Goal: Feedback & Contribution: Contribute content

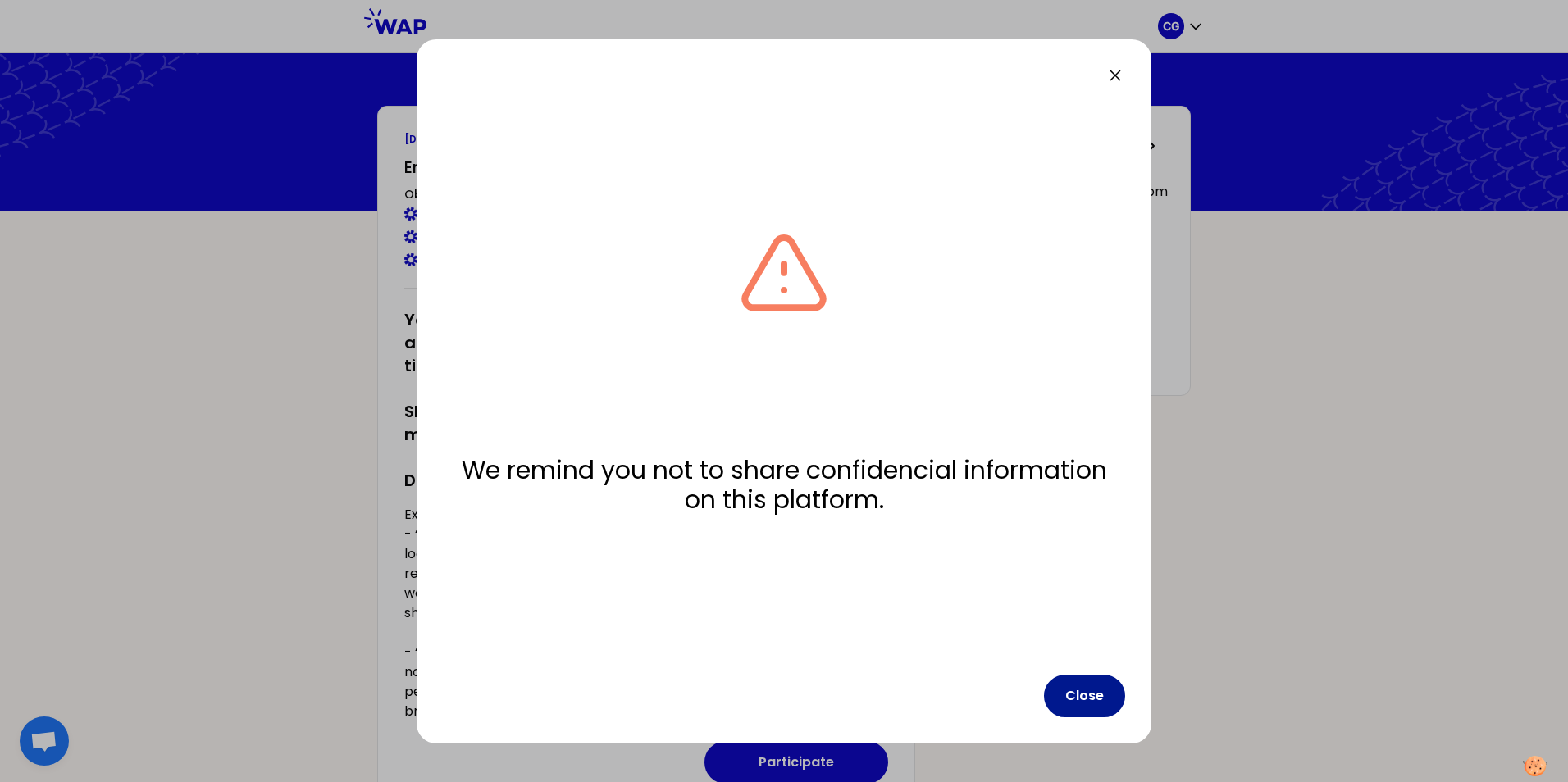
click at [1079, 691] on button "Close" at bounding box center [1083, 696] width 81 height 43
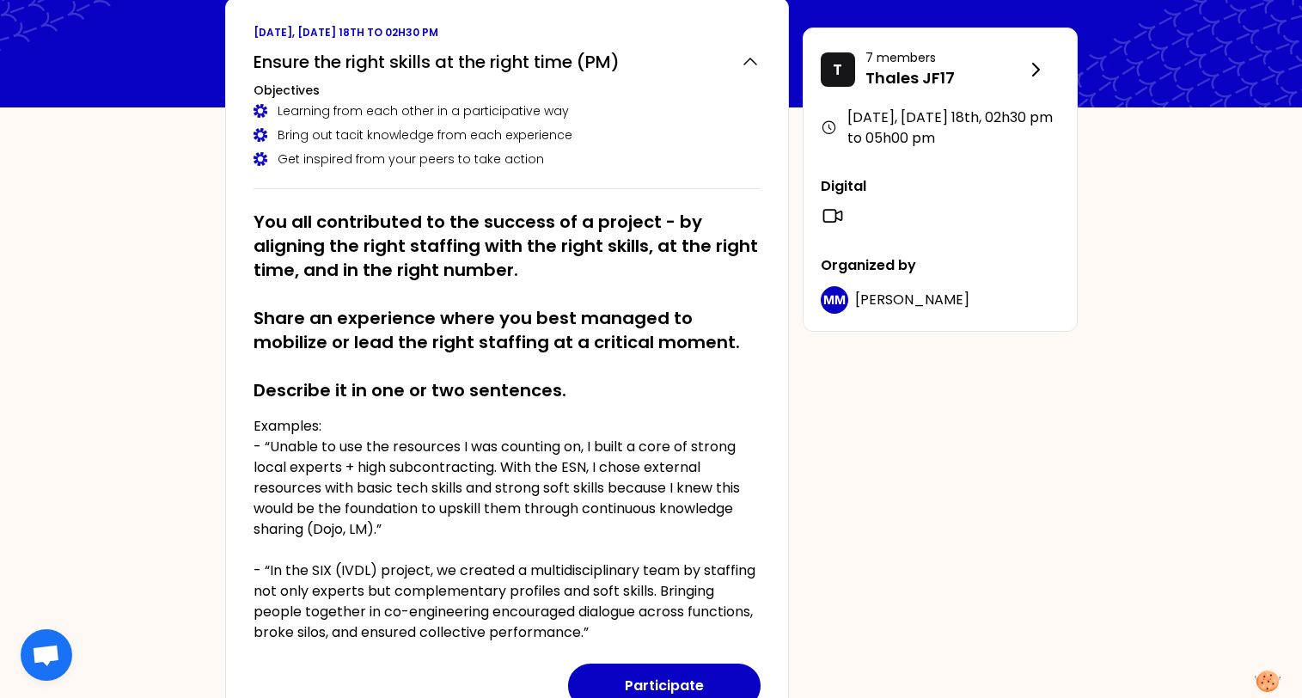
scroll to position [86, 0]
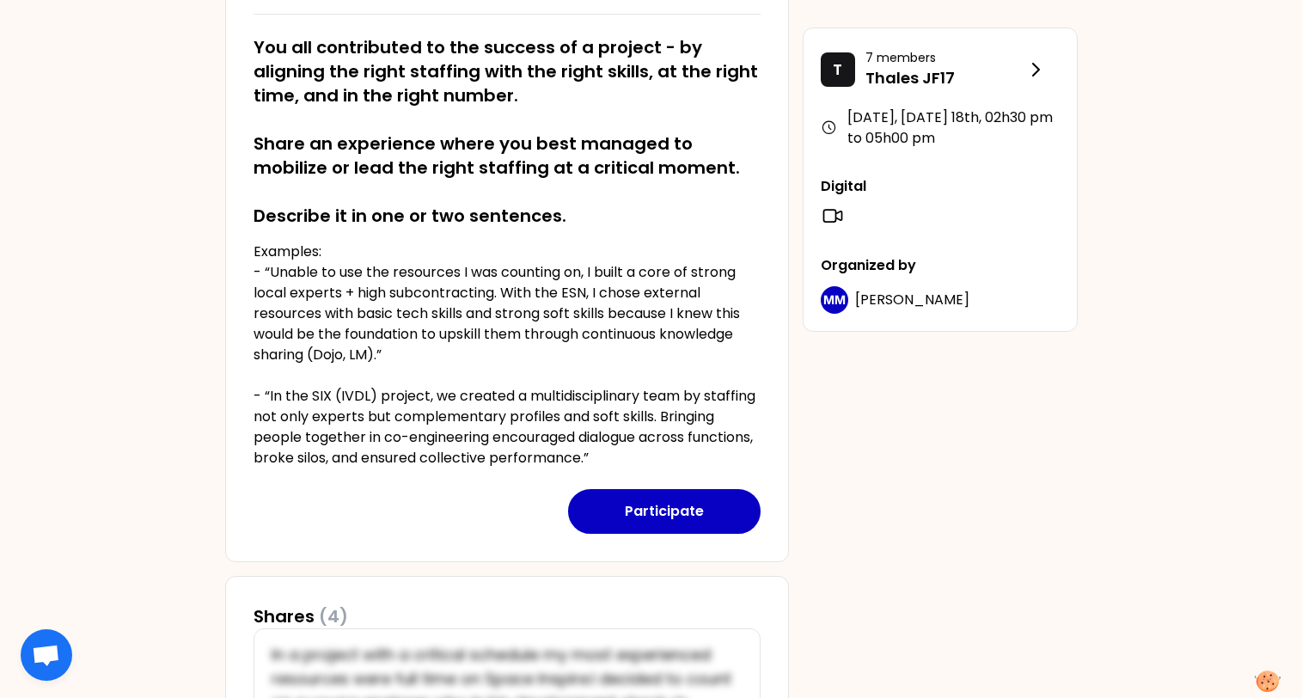
scroll to position [258, 0]
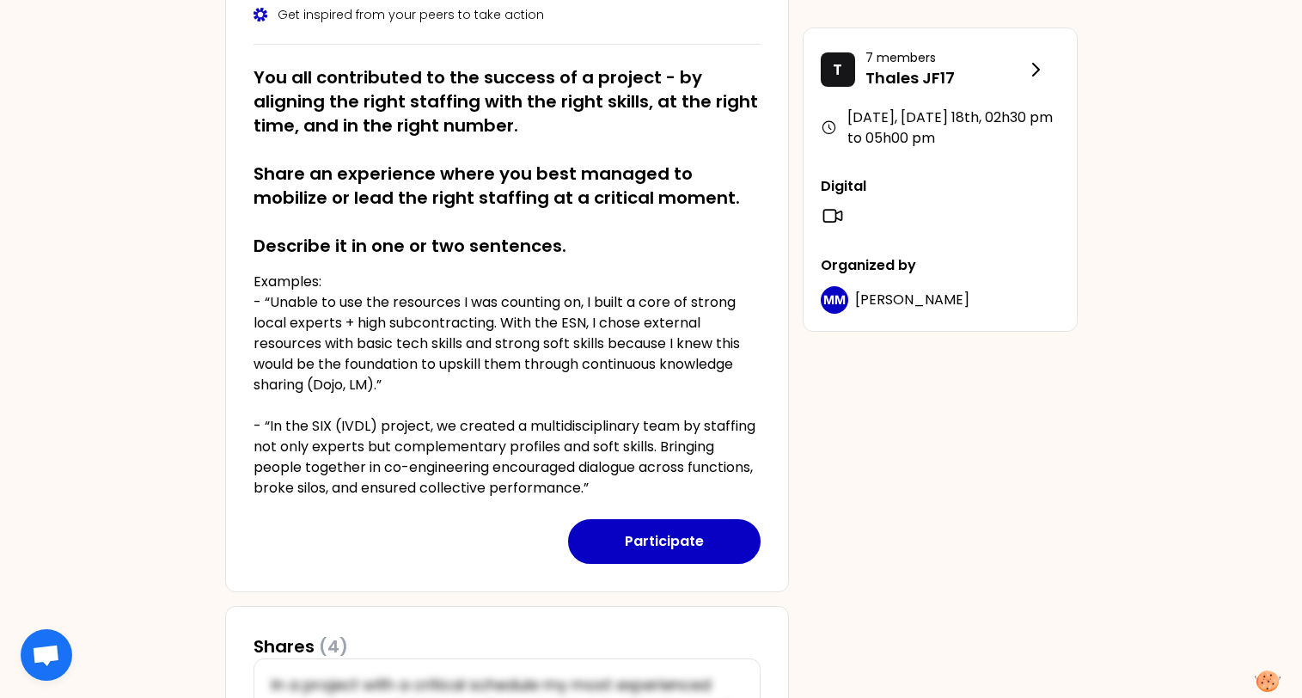
click at [1161, 251] on div "CG [DATE], [DATE] 18th to 02h30 pm Ensure the right skills at the right time (P…" at bounding box center [651, 617] width 1302 height 1750
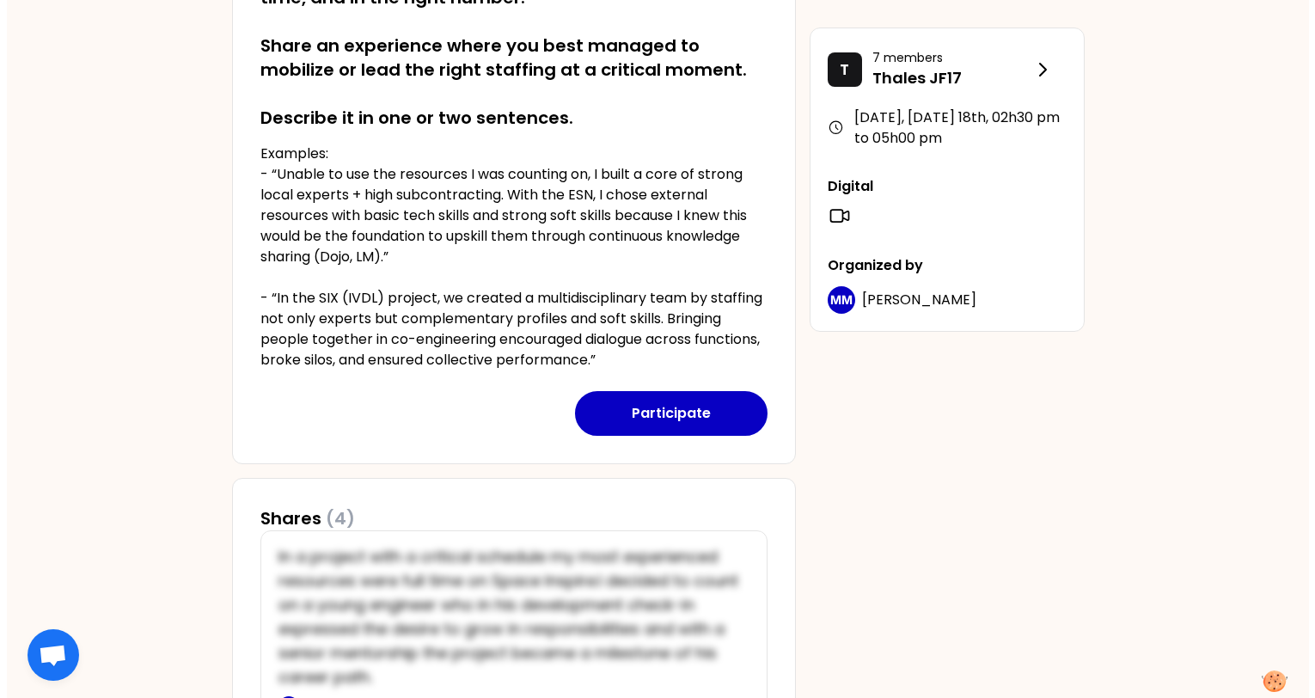
scroll to position [344, 0]
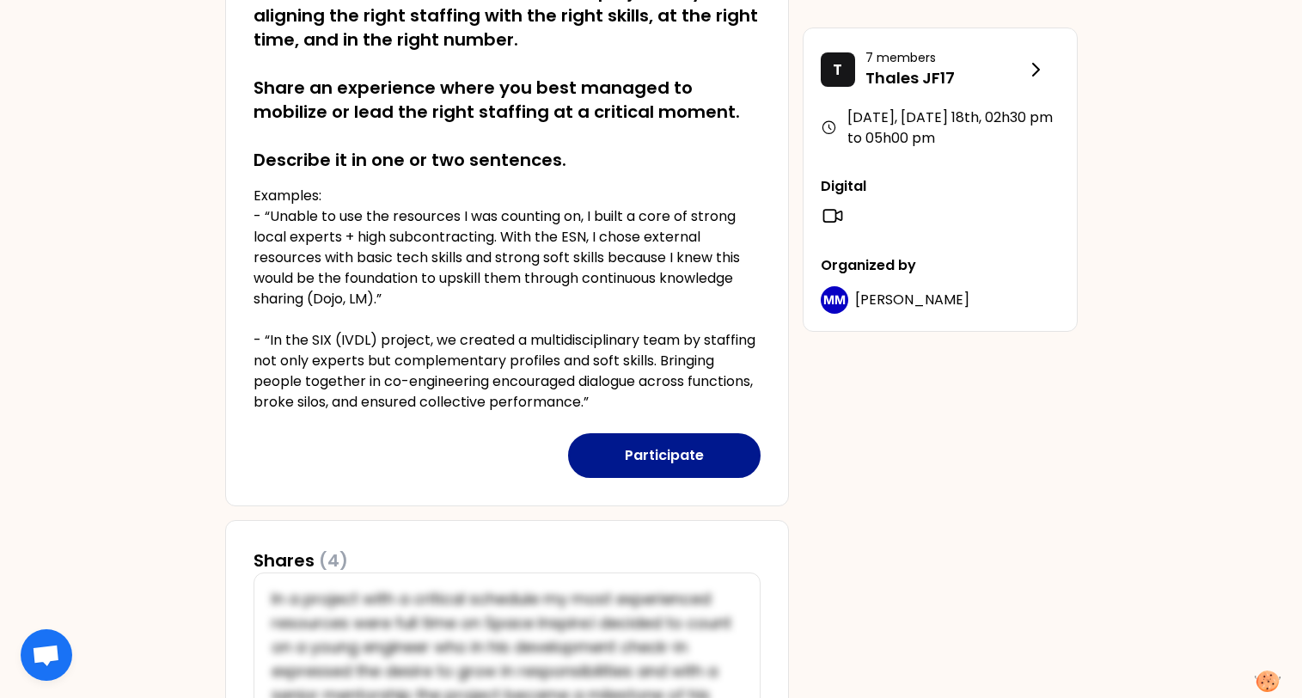
click at [687, 460] on button "Participate" at bounding box center [664, 455] width 193 height 45
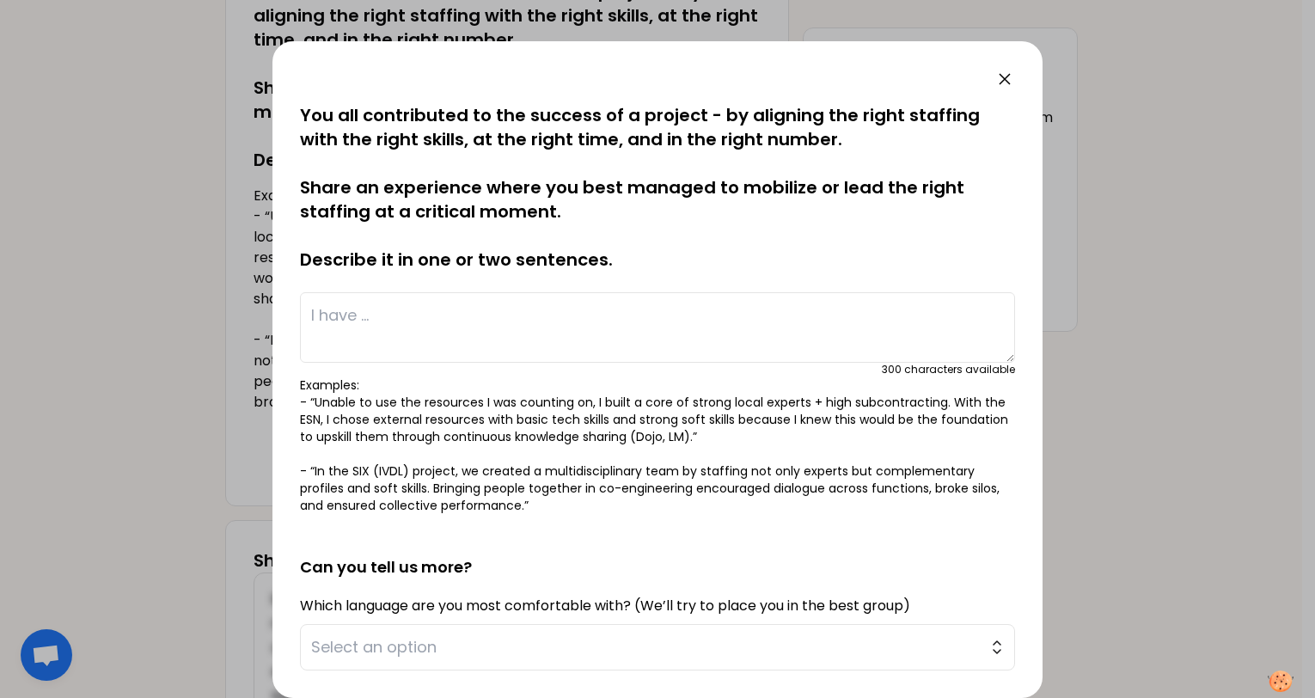
click at [1003, 81] on icon at bounding box center [1005, 79] width 10 height 10
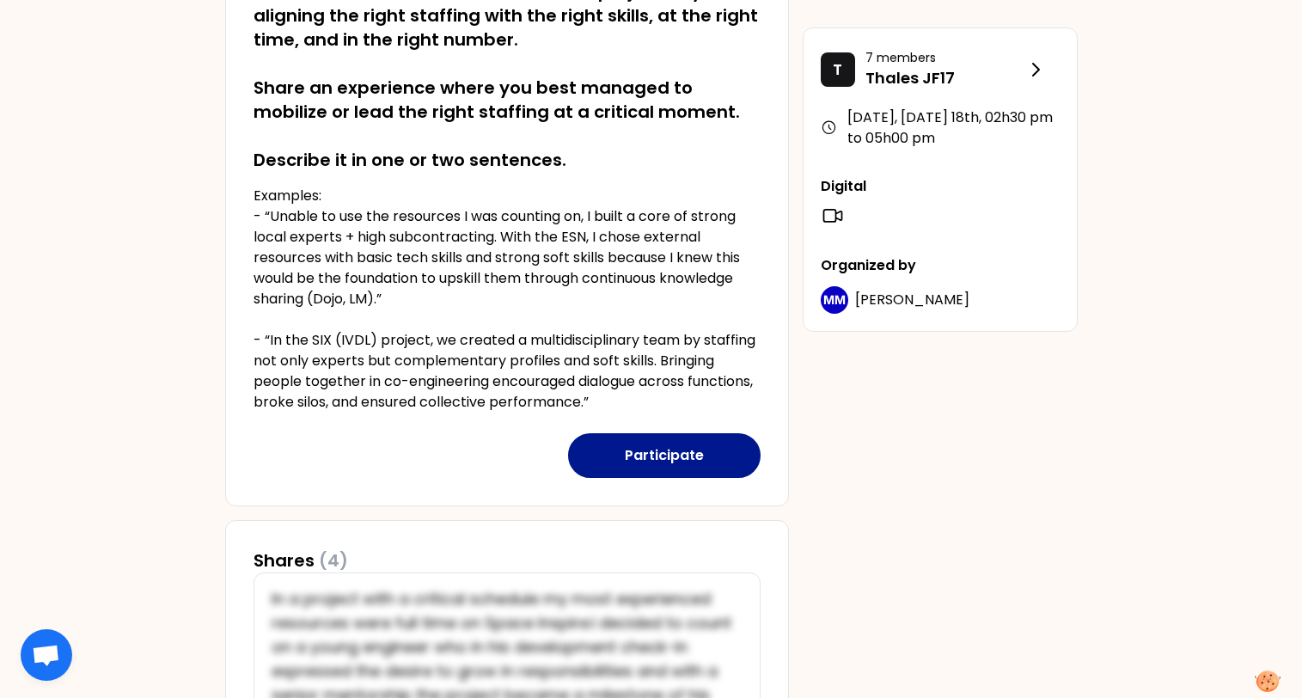
click at [674, 459] on button "Participate" at bounding box center [664, 455] width 193 height 45
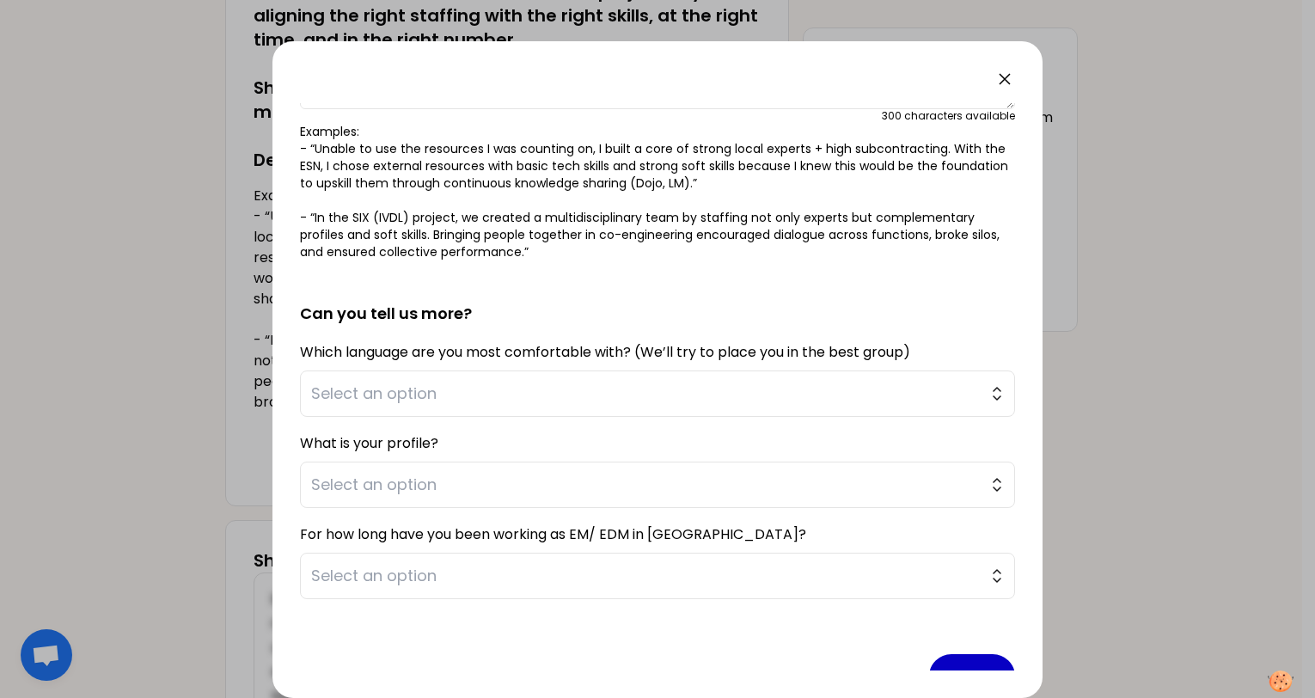
scroll to position [254, 0]
click at [464, 396] on span "Select an option" at bounding box center [645, 393] width 669 height 24
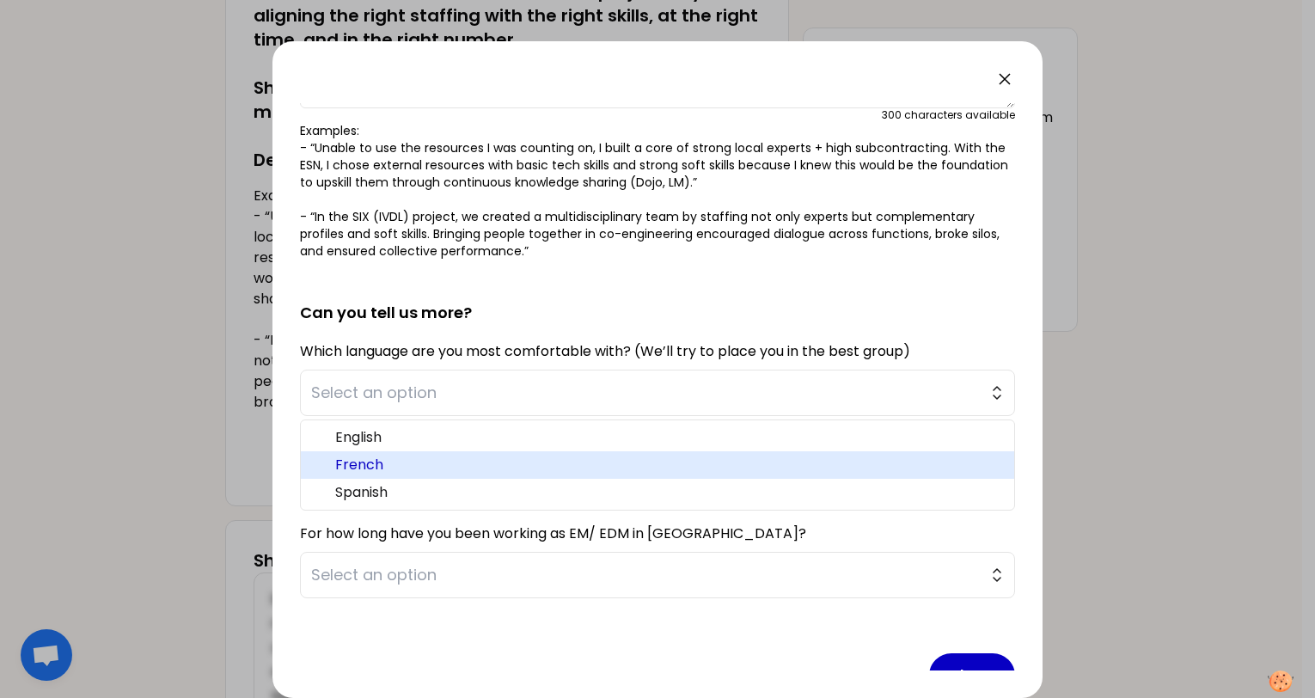
click at [377, 466] on span "French" at bounding box center [667, 465] width 665 height 21
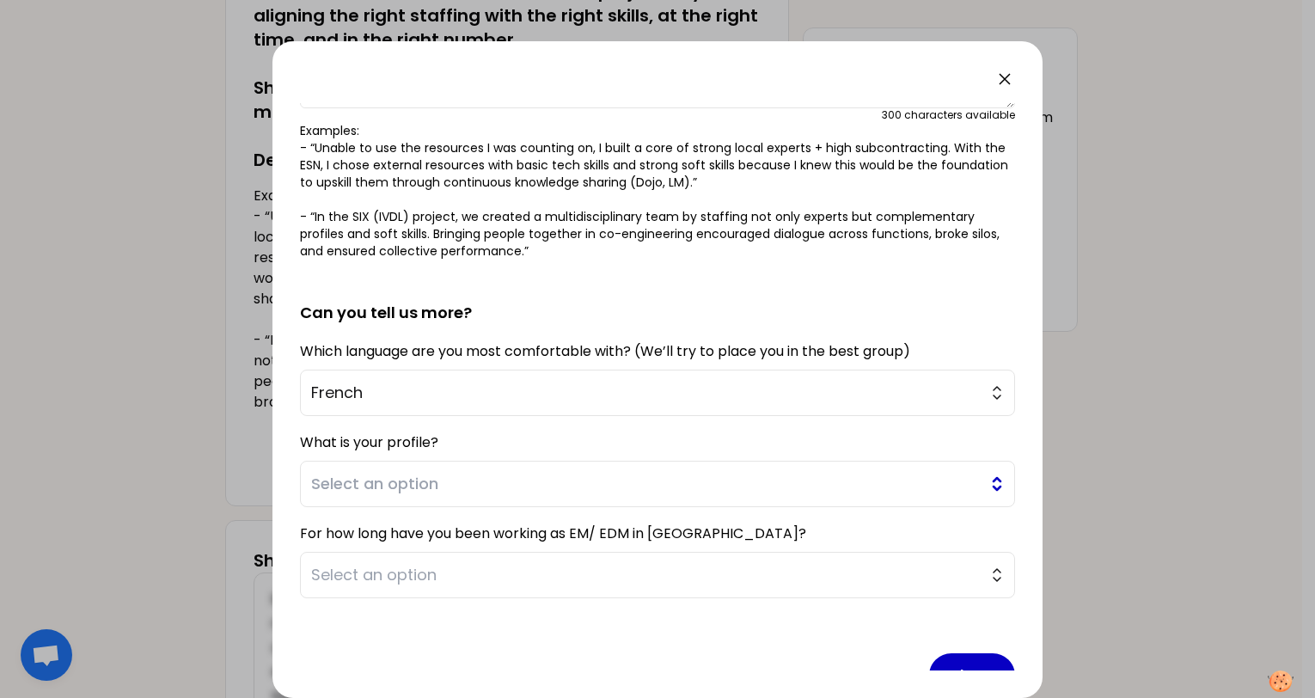
click at [492, 488] on span "Select an option" at bounding box center [645, 484] width 669 height 24
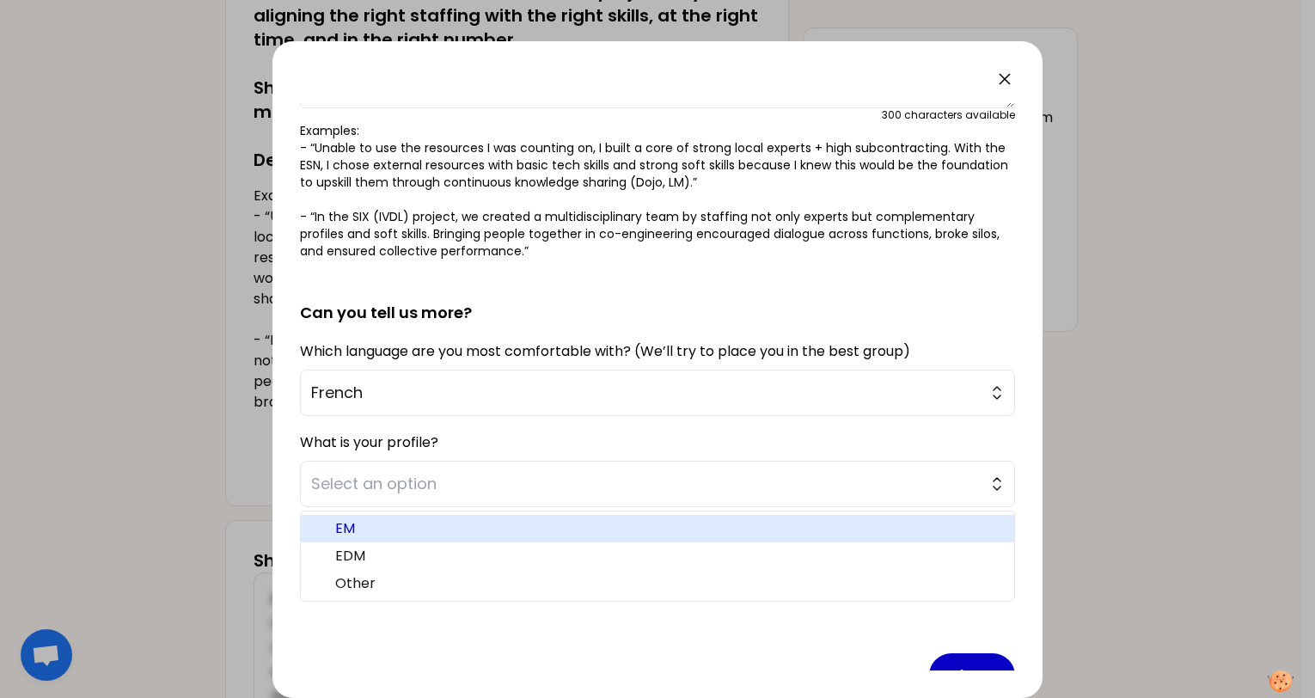
click at [368, 530] on span "EM" at bounding box center [667, 528] width 665 height 21
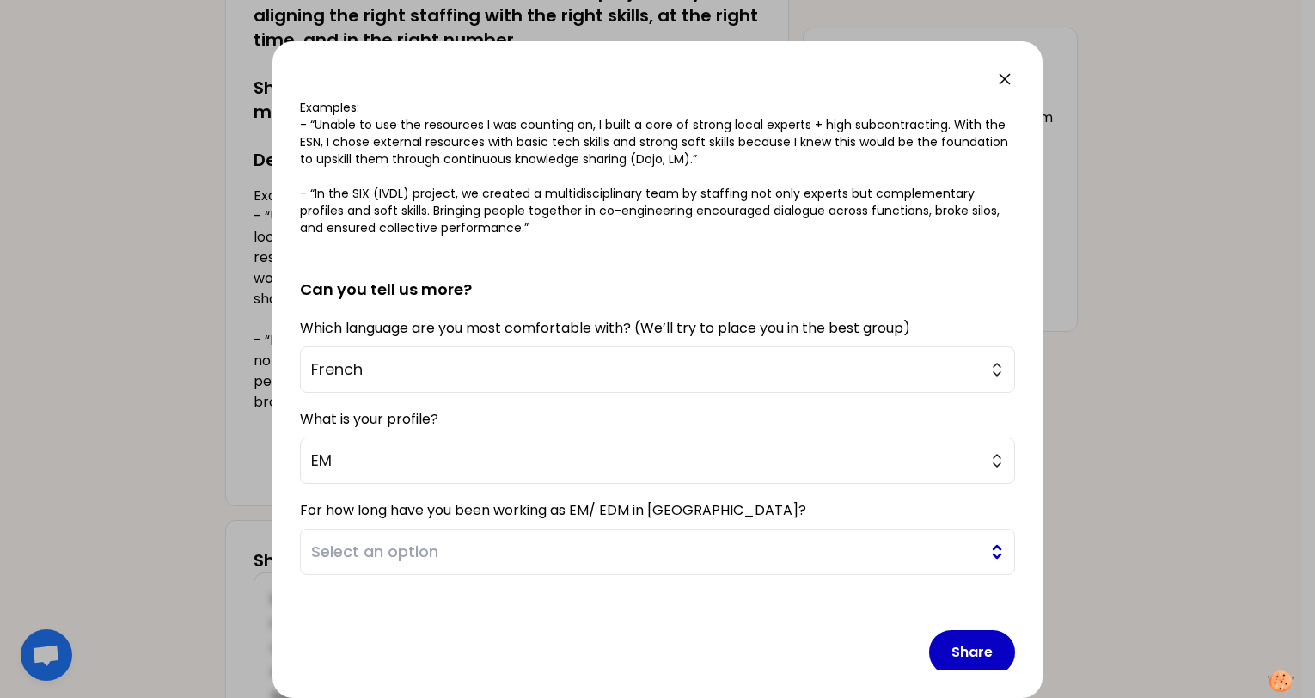
scroll to position [296, 0]
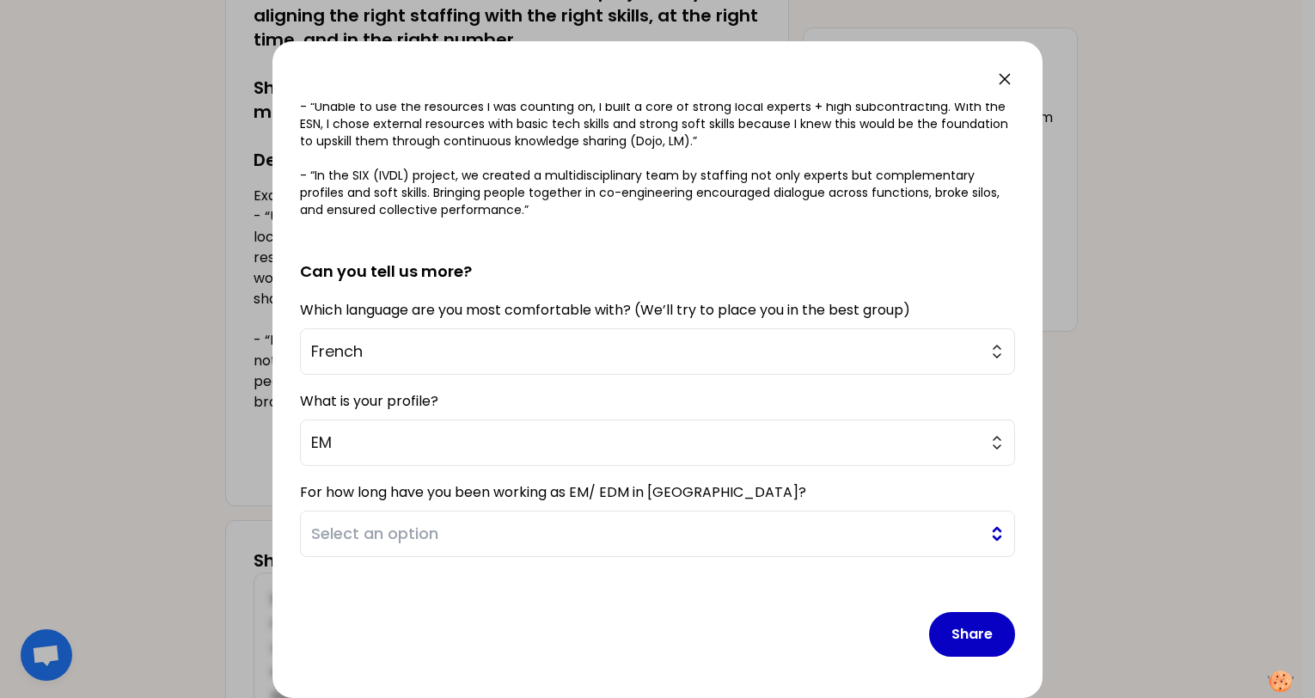
click at [449, 527] on span "Select an option" at bounding box center [645, 534] width 669 height 24
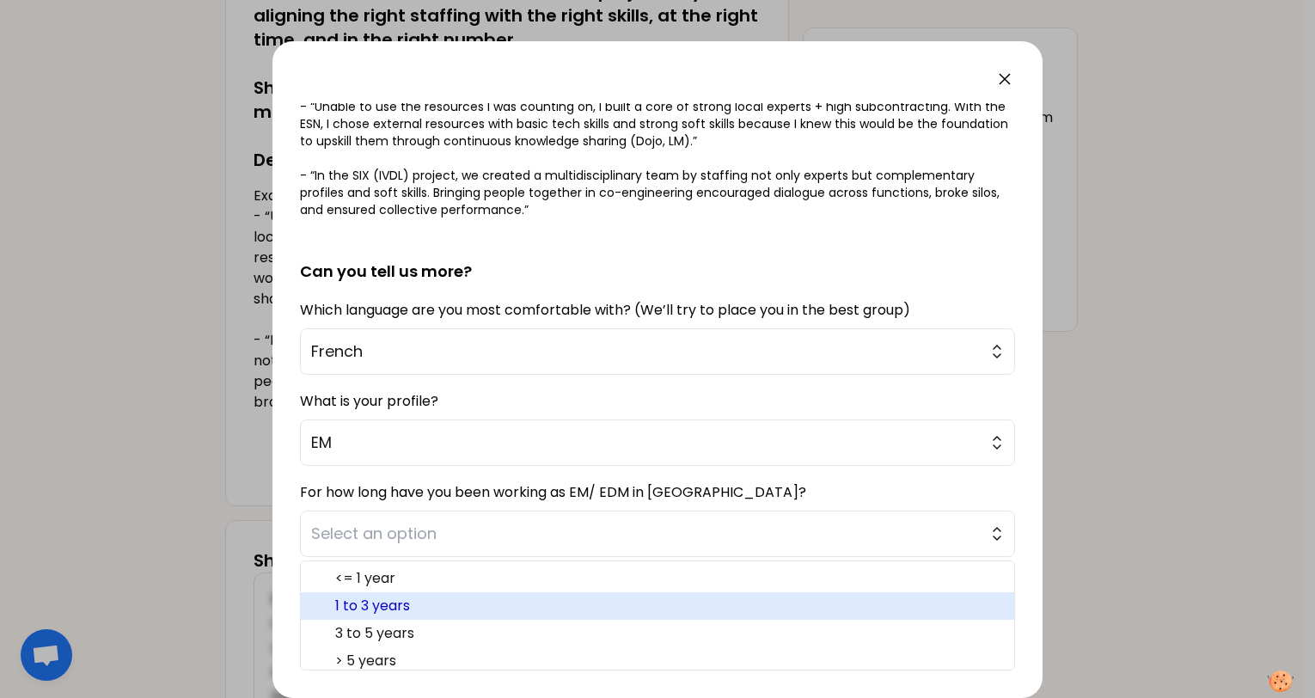
click at [412, 607] on span "1 to 3 years" at bounding box center [667, 606] width 665 height 21
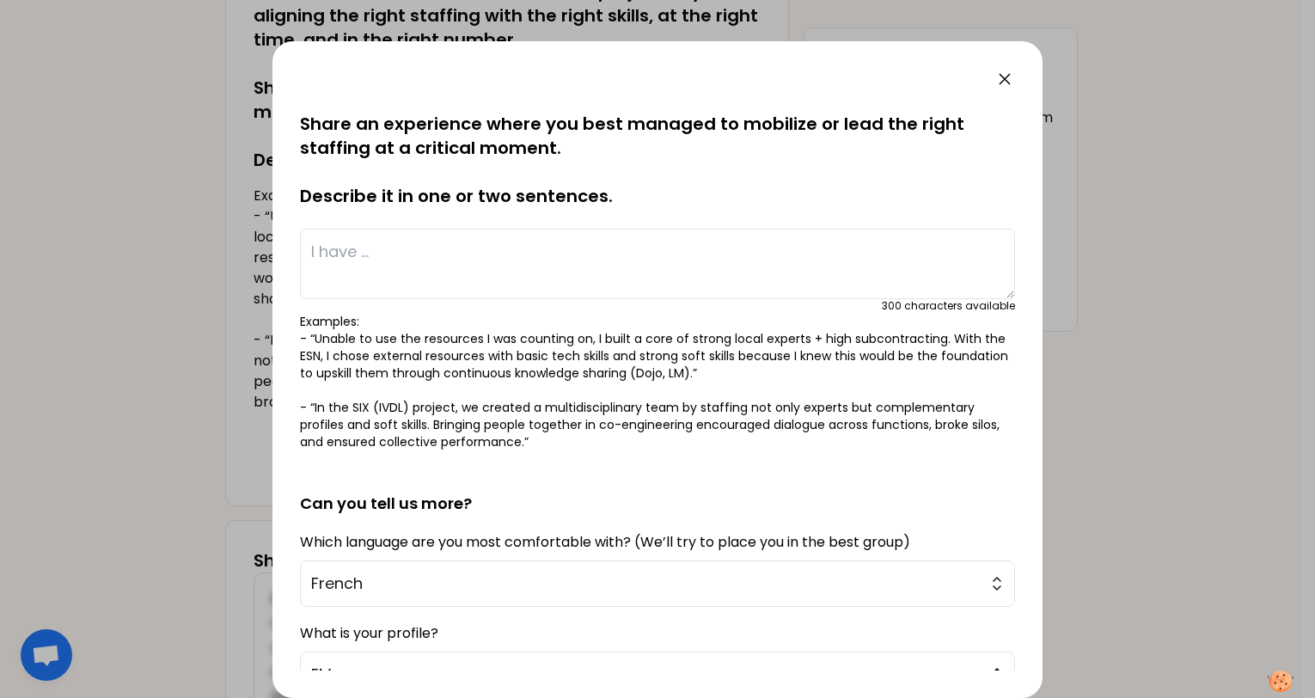
scroll to position [0, 0]
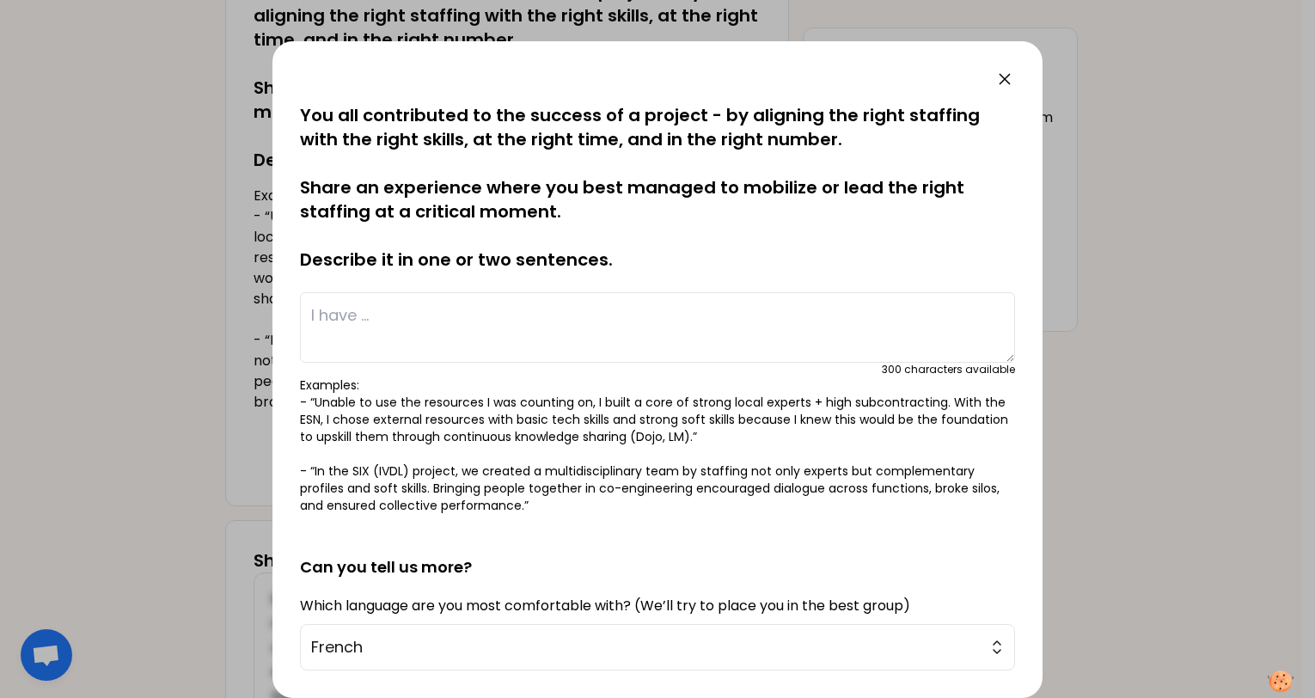
click at [480, 317] on textarea at bounding box center [657, 327] width 715 height 70
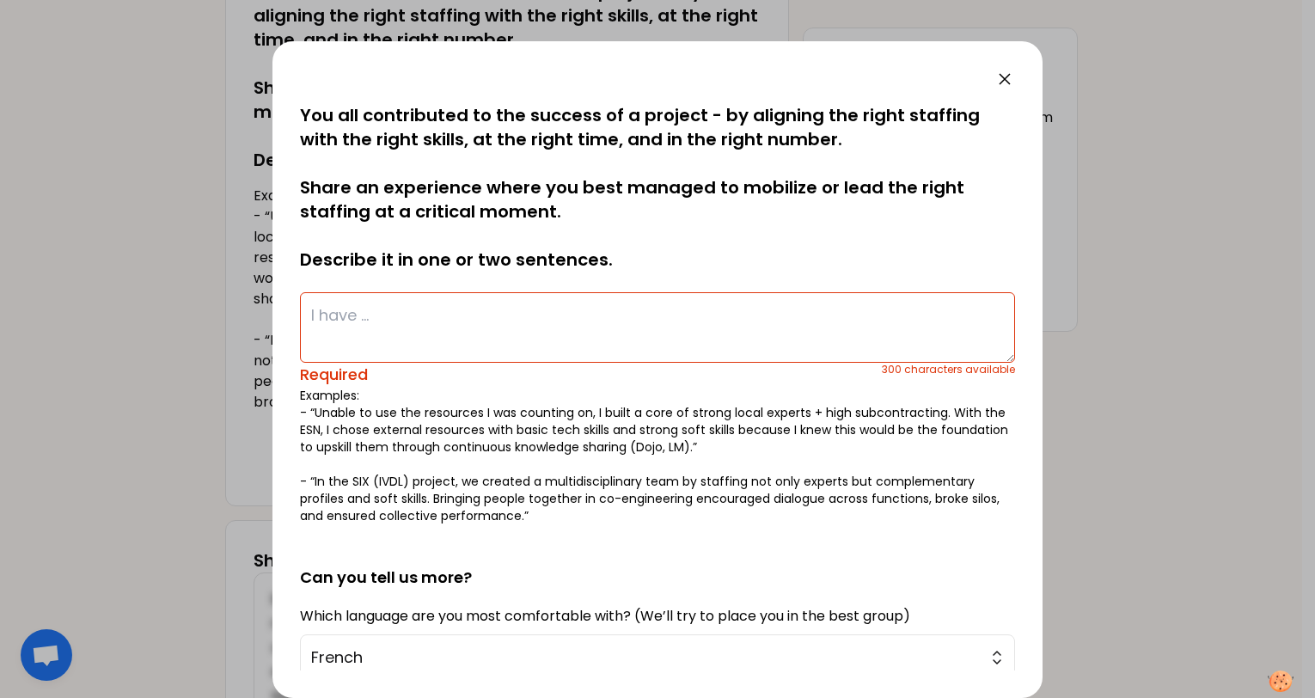
click at [402, 299] on textarea at bounding box center [657, 327] width 715 height 70
click at [373, 328] on textarea at bounding box center [657, 327] width 715 height 70
type textarea "A"
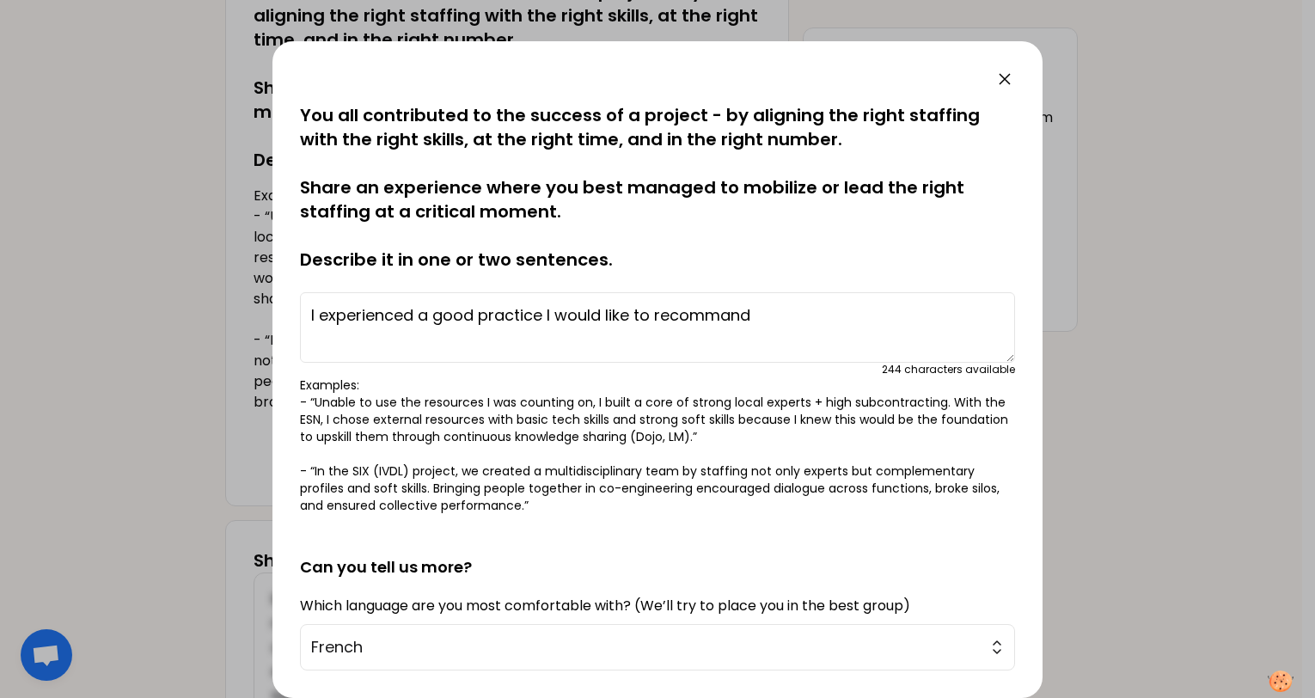
drag, startPoint x: 309, startPoint y: 313, endPoint x: 426, endPoint y: 317, distance: 117.9
click at [420, 319] on textarea "I experienced a good practice I would like to recommand" at bounding box center [657, 327] width 715 height 70
click at [816, 313] on textarea "I experienced a good practice I would like to recommand" at bounding box center [657, 327] width 715 height 70
click at [365, 335] on textarea "I experienced a good practice I would like to recommand : the EDM of the team m…" at bounding box center [657, 327] width 715 height 70
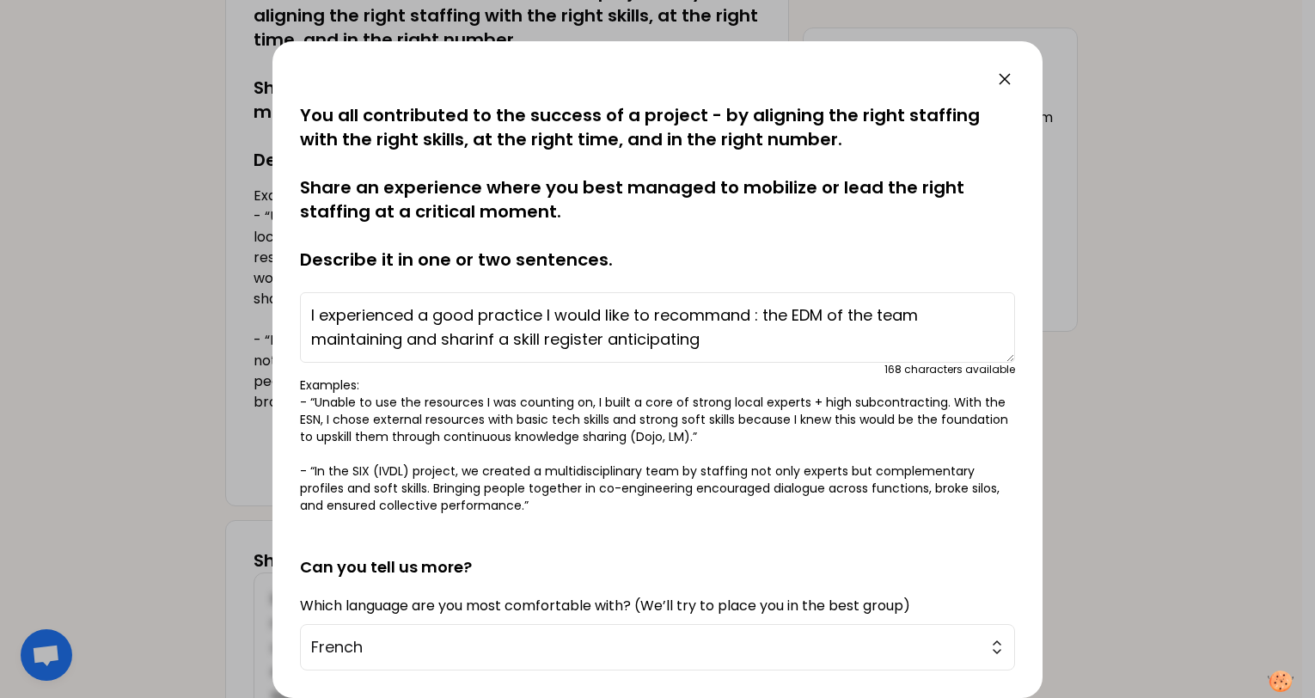
click at [493, 334] on textarea "I experienced a good practice I would like to recommand : the EDM of the team m…" at bounding box center [657, 327] width 715 height 70
click at [698, 341] on textarea "I experienced a good practice I would like to recommand : the EDM of the team m…" at bounding box center [657, 327] width 715 height 70
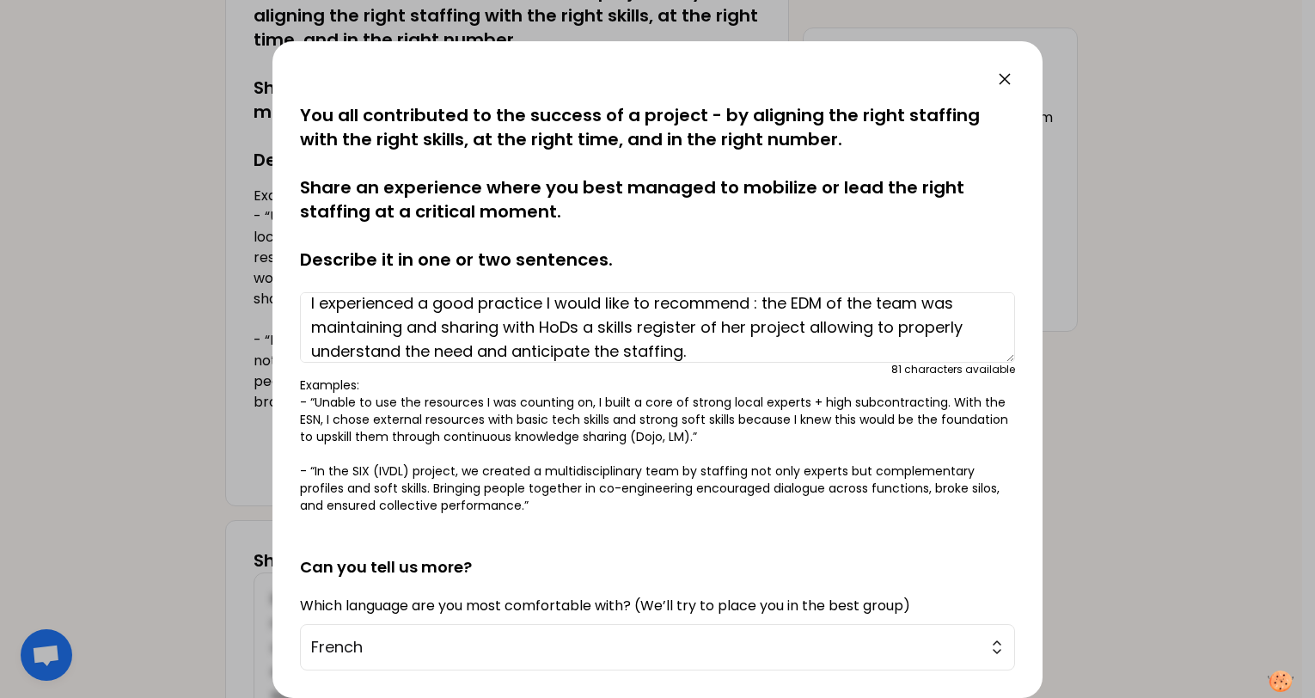
scroll to position [11, 0]
click at [541, 352] on textarea "I experienced a good practice I would like to recommend : the EDM of the team w…" at bounding box center [657, 327] width 715 height 70
click at [928, 333] on textarea "I experienced a good practice I would like to recommend : the EDM of the team w…" at bounding box center [657, 327] width 715 height 70
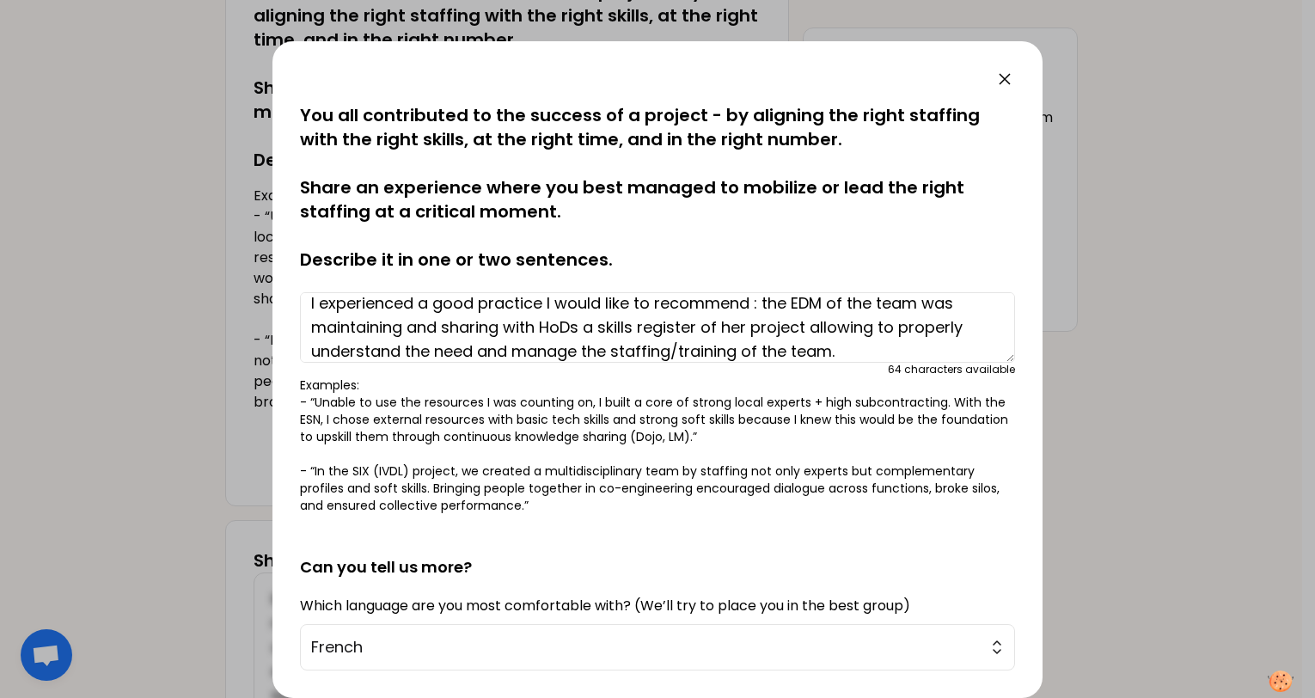
click at [928, 333] on textarea "I experienced a good practice I would like to recommend : the EDM of the team w…" at bounding box center [657, 327] width 715 height 70
click at [580, 301] on textarea "I experienced a good practice I would like to recommend : the EDM of the team w…" at bounding box center [657, 327] width 715 height 70
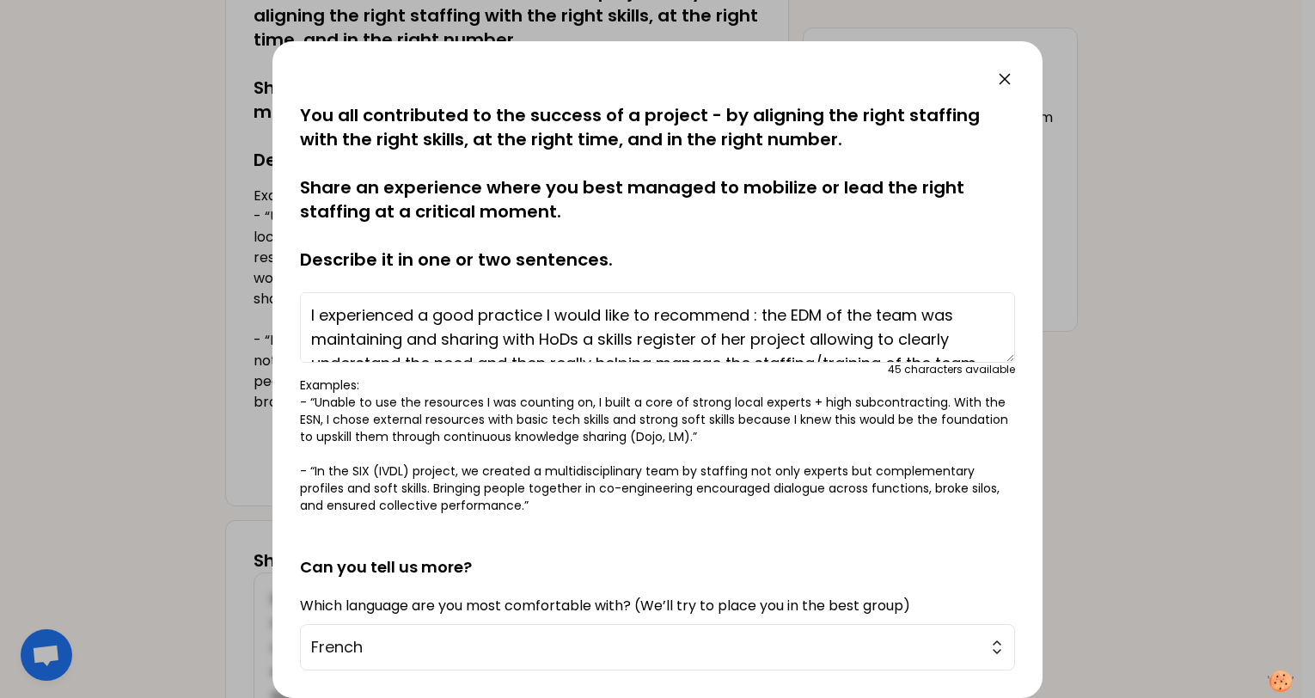
drag, startPoint x: 555, startPoint y: 305, endPoint x: 629, endPoint y: 308, distance: 74.8
click at [629, 308] on textarea "I experienced a good practice I would like to recommend : the EDM of the team w…" at bounding box center [657, 327] width 715 height 70
click at [673, 317] on textarea "I experienced a good practice I would like to recommend : the EDM of the team w…" at bounding box center [657, 327] width 715 height 70
drag, startPoint x: 547, startPoint y: 315, endPoint x: 749, endPoint y: 313, distance: 202.0
click at [749, 313] on textarea "I experienced a good practice I would like to recommend : the EDM of the team w…" at bounding box center [657, 327] width 715 height 70
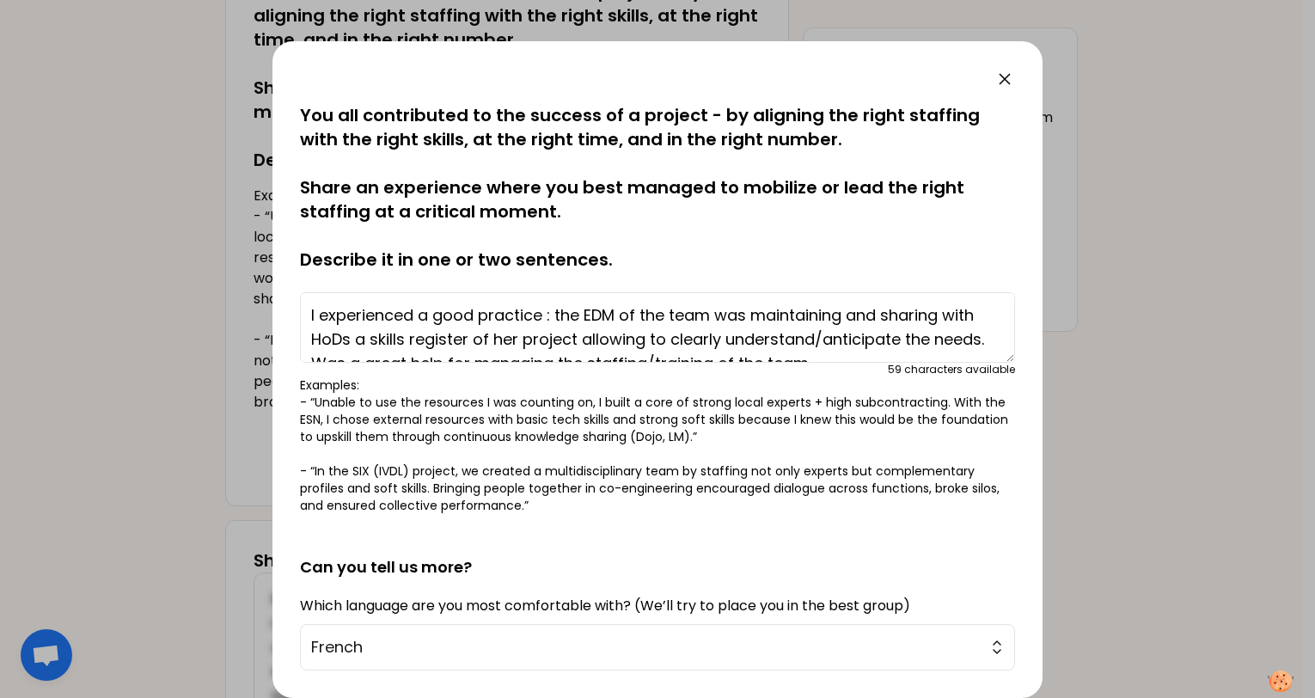
scroll to position [24, 0]
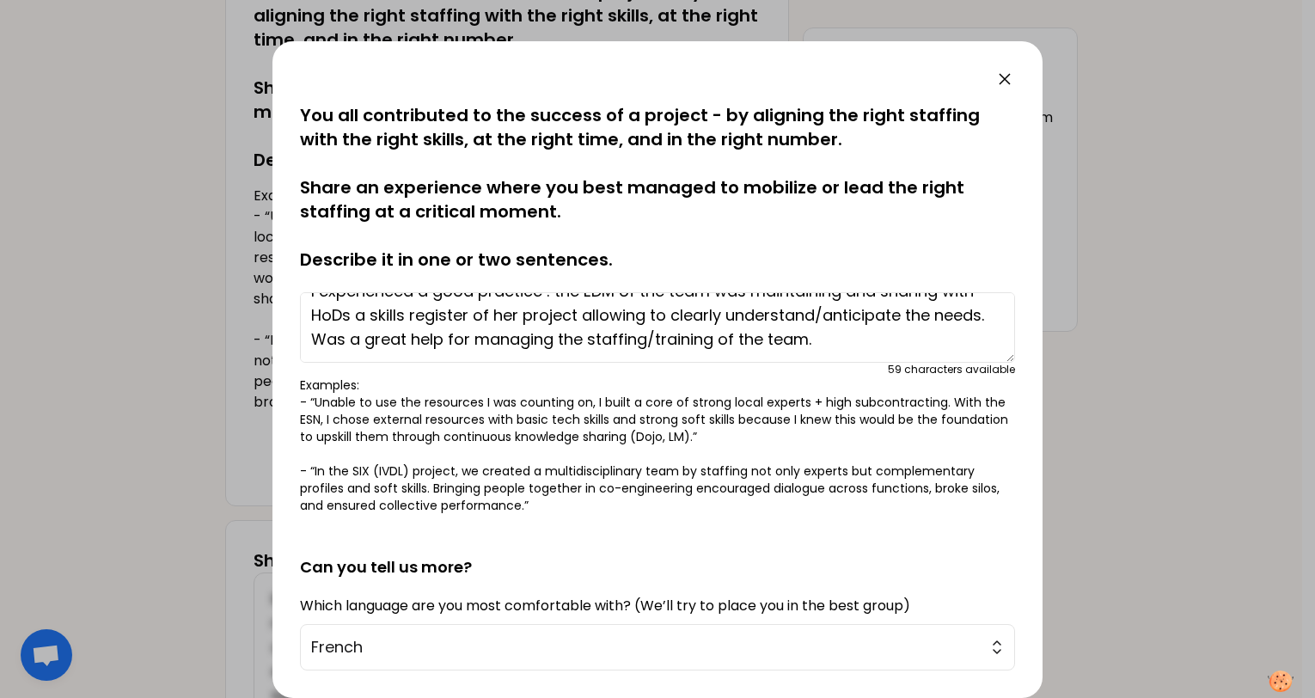
drag, startPoint x: 309, startPoint y: 300, endPoint x: 937, endPoint y: 351, distance: 630.5
click at [937, 351] on textarea "I experienced a good practice : the EDM of the team was maintaining and sharing…" at bounding box center [657, 327] width 715 height 70
click at [684, 334] on textarea "I experienced a good practice : the EDM of the team was maintaining and sharing…" at bounding box center [657, 327] width 715 height 70
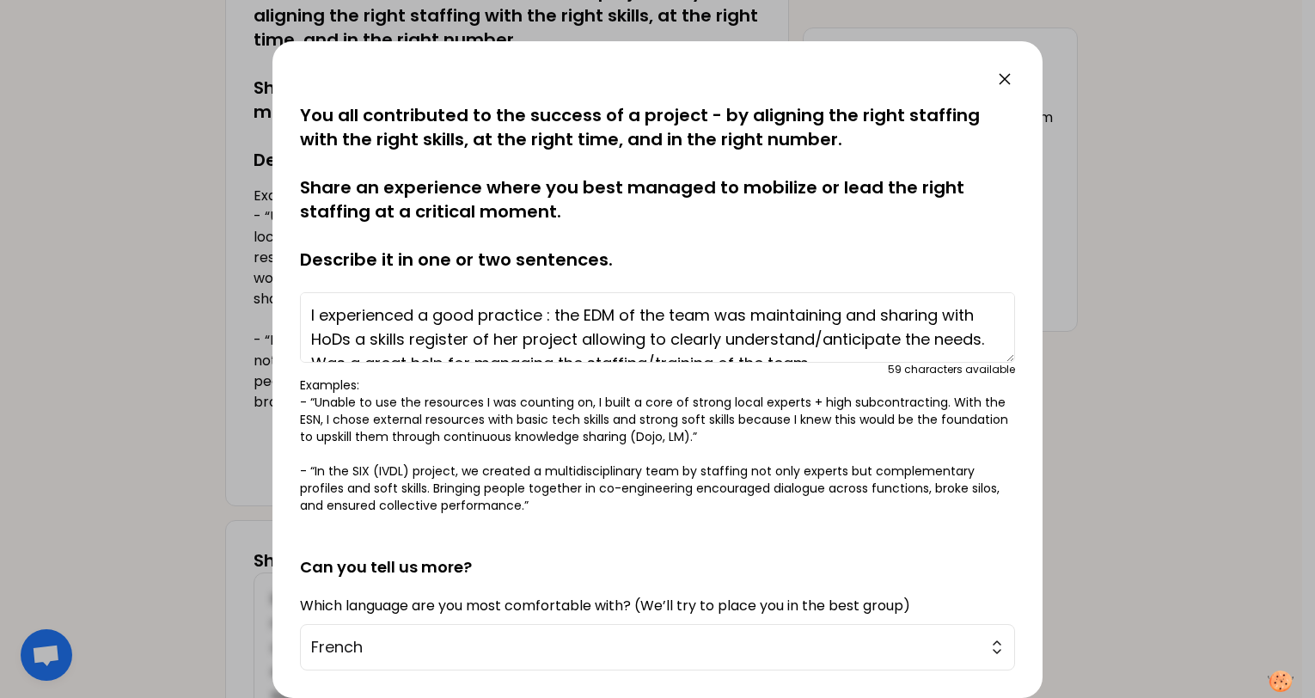
drag, startPoint x: 874, startPoint y: 344, endPoint x: 261, endPoint y: 284, distance: 615.9
click at [261, 284] on div "saved You all contributed to the success of a project - by aligning the right s…" at bounding box center [657, 349] width 1315 height 698
paste textarea "observed a good practice: the team's EDM maintained and shared a skills registe…"
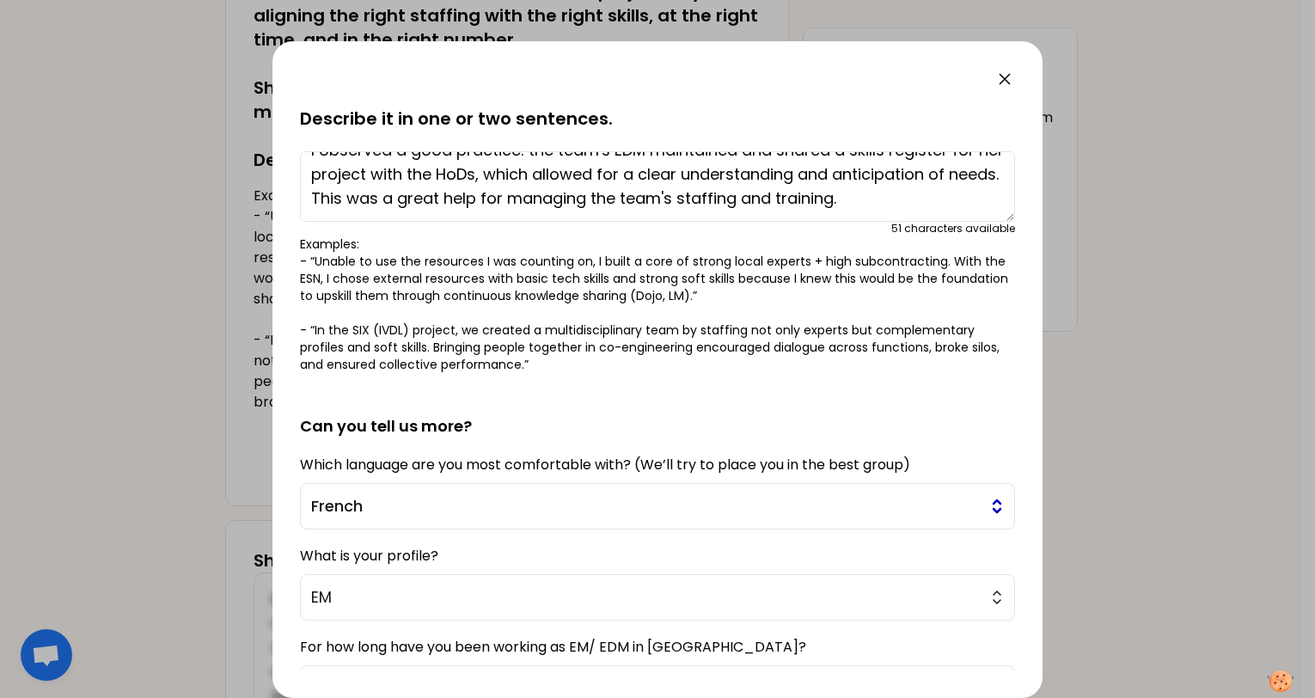
scroll to position [296, 0]
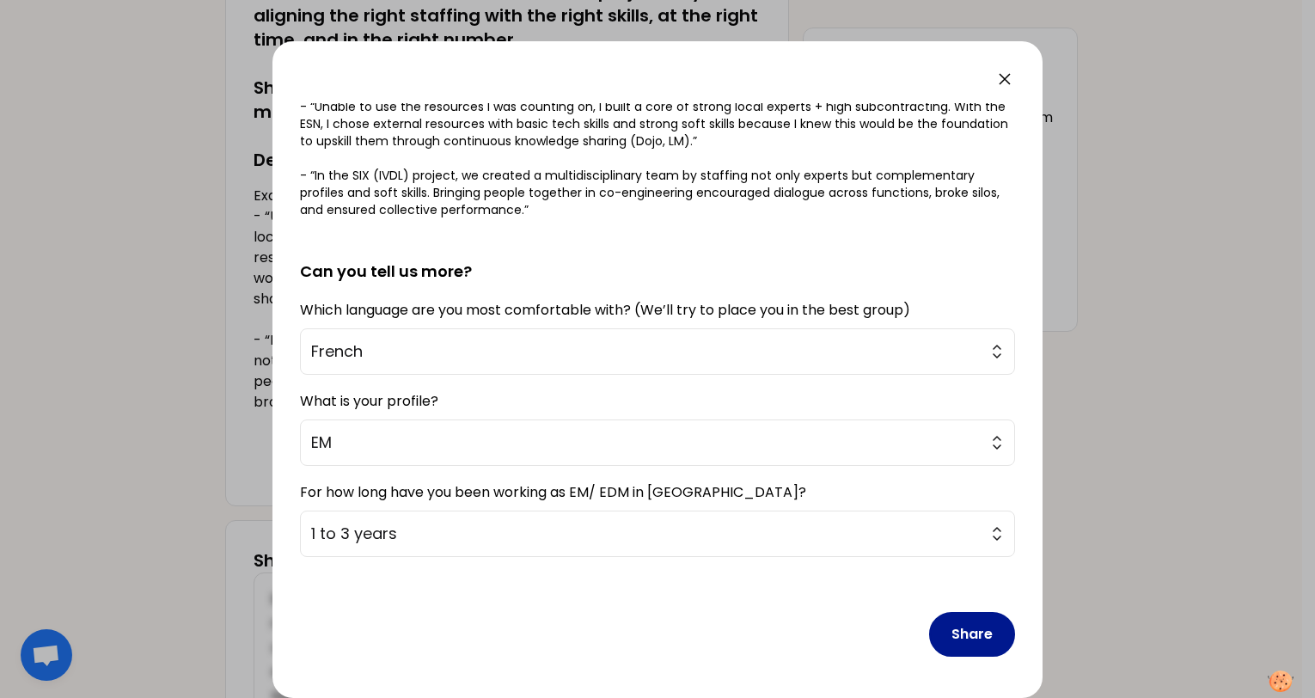
type textarea "I observed a good practice: the team's EDM maintained and shared a skills regis…"
click at [953, 636] on button "Share" at bounding box center [972, 634] width 86 height 45
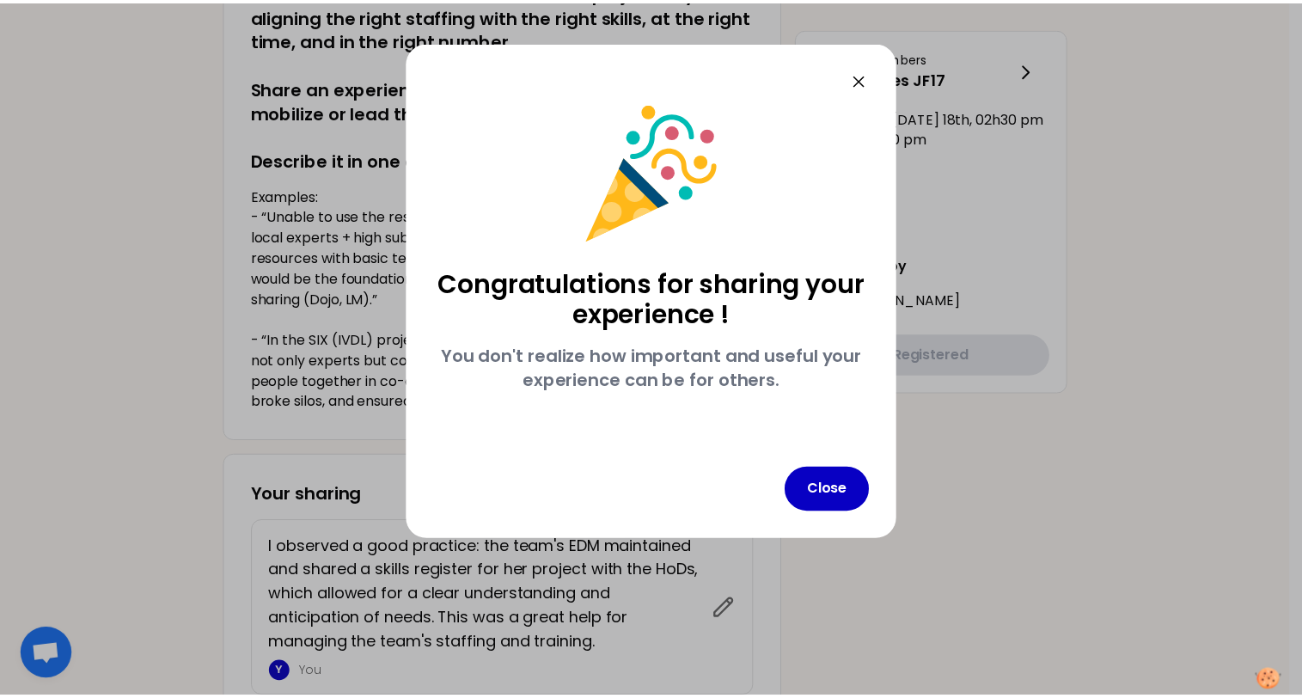
scroll to position [0, 0]
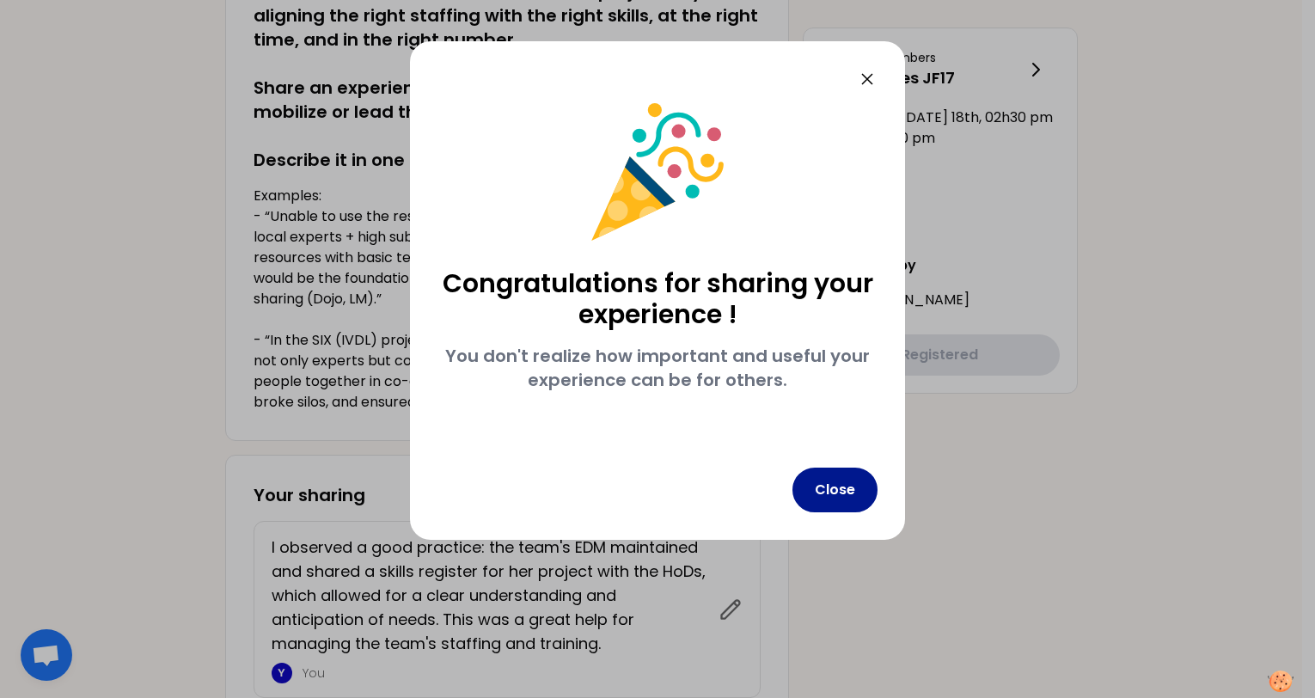
click at [830, 495] on button "Close" at bounding box center [835, 490] width 85 height 45
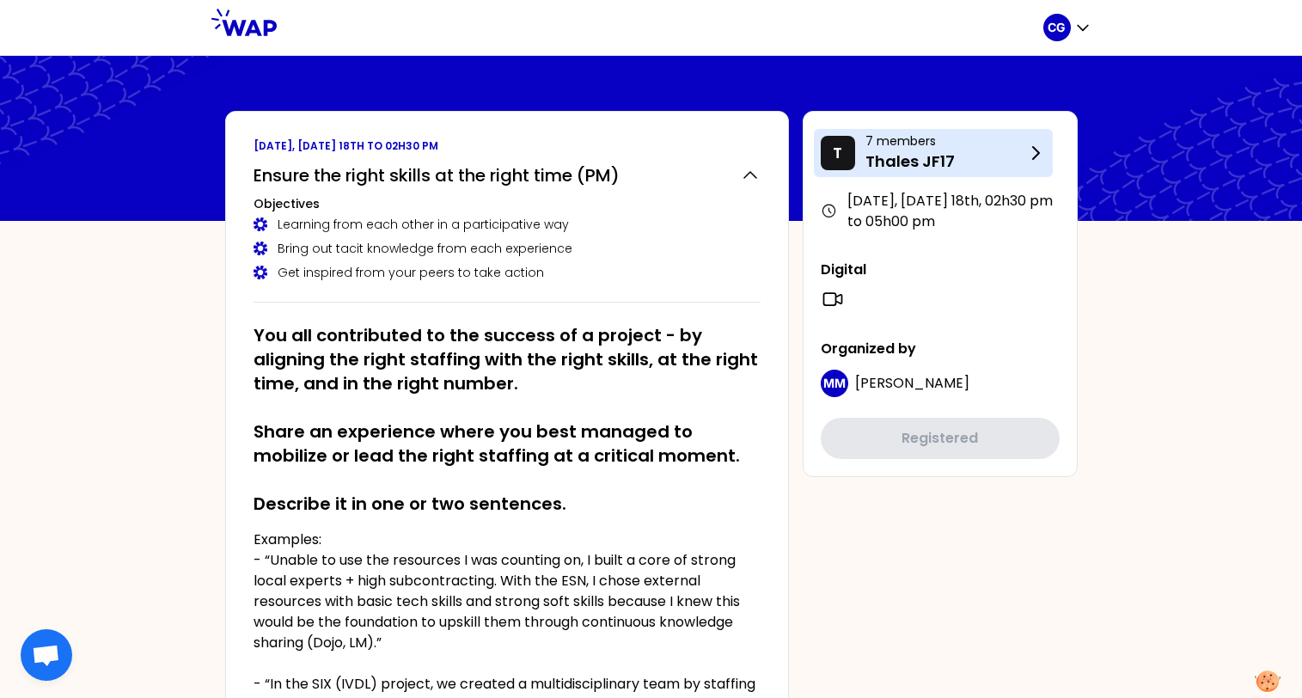
click at [989, 159] on p "Thales JF17" at bounding box center [946, 162] width 160 height 24
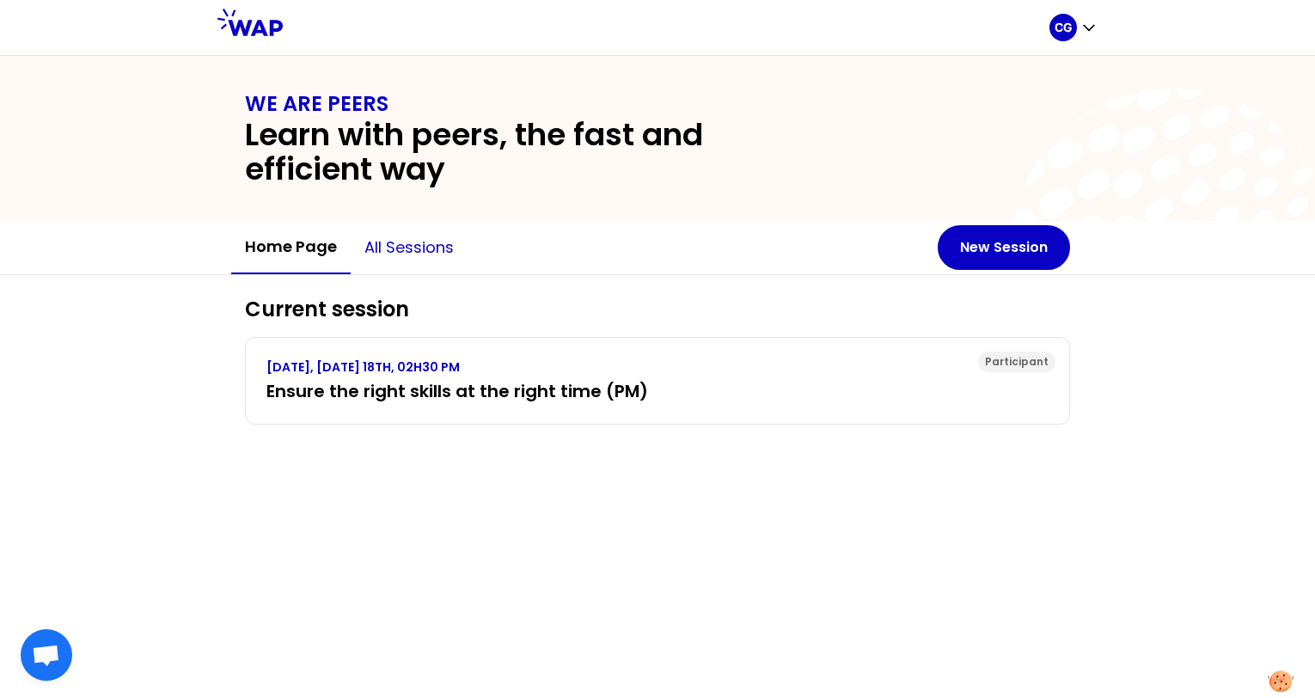
click at [411, 264] on button "All sessions" at bounding box center [409, 248] width 117 height 52
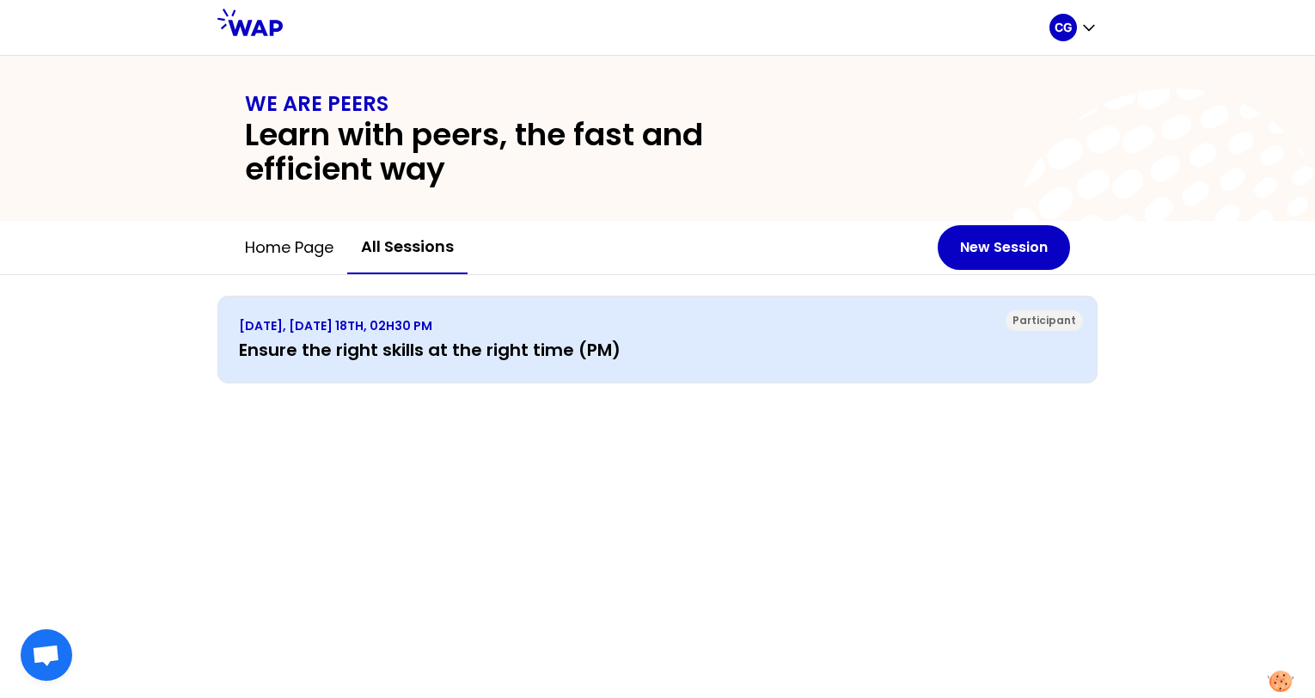
click at [387, 348] on h3 "Ensure the right skills at the right time (PM)" at bounding box center [657, 350] width 837 height 24
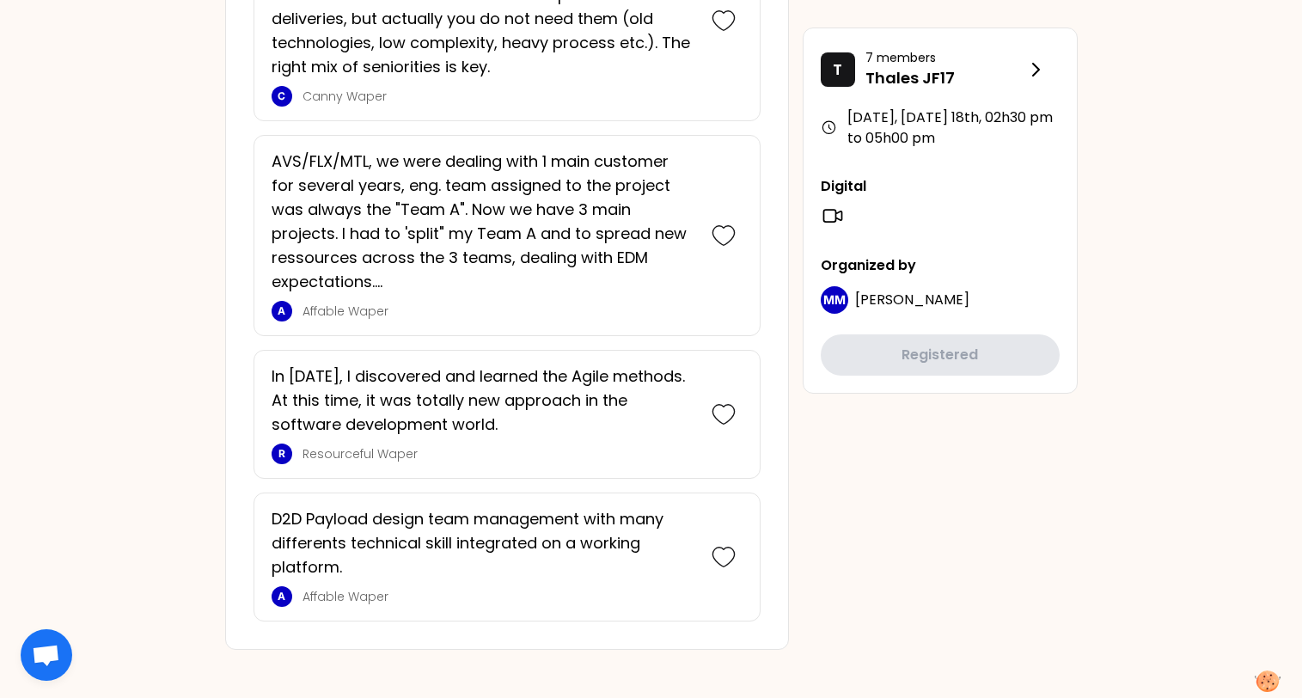
scroll to position [2417, 0]
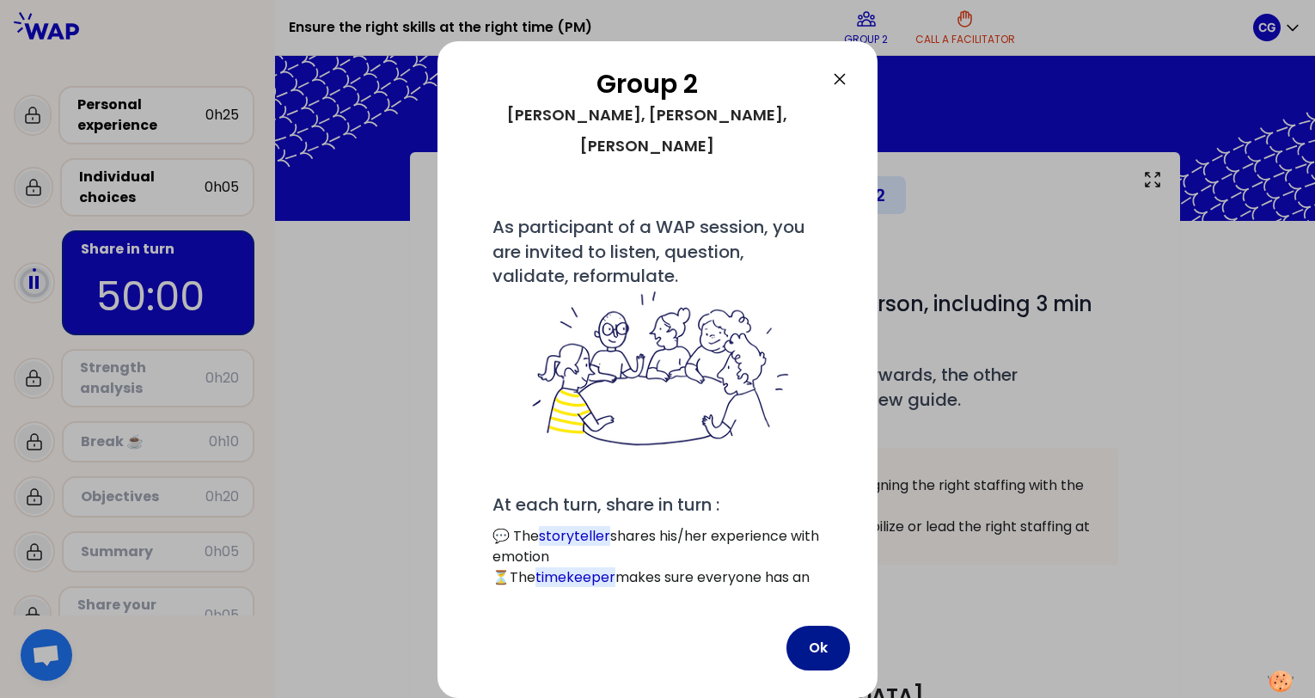
click at [803, 626] on button "Ok" at bounding box center [819, 648] width 64 height 45
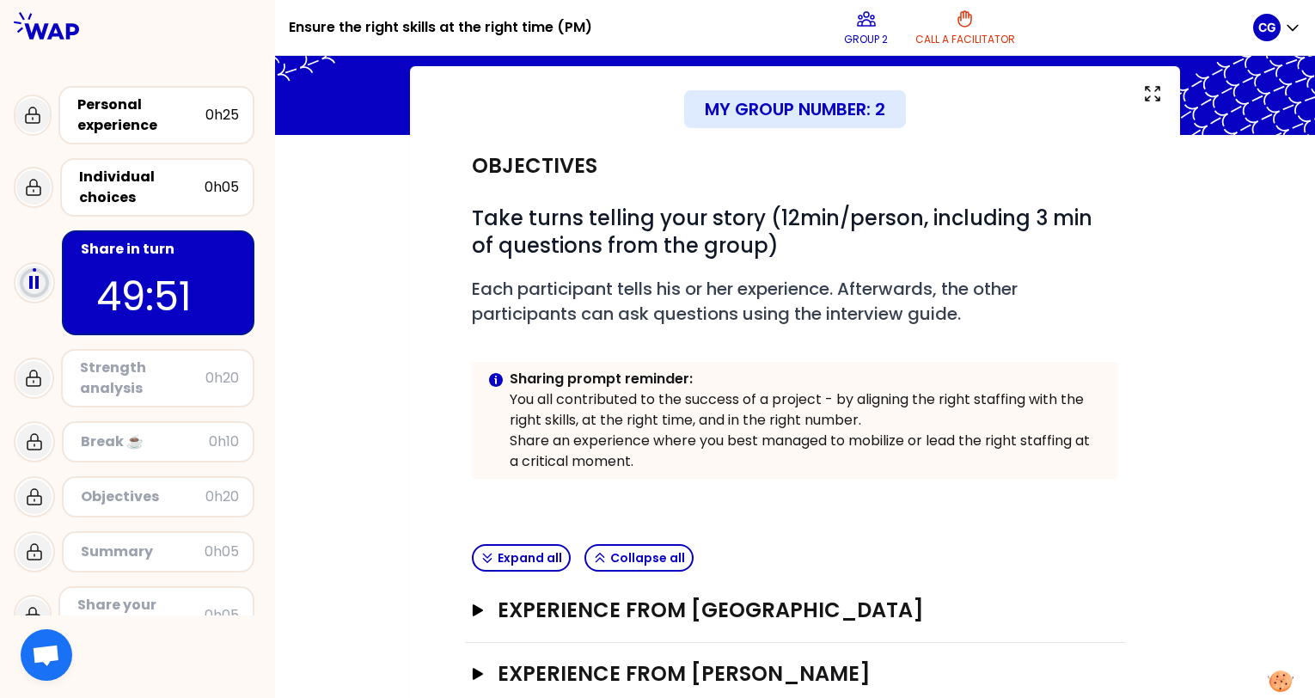
scroll to position [256, 0]
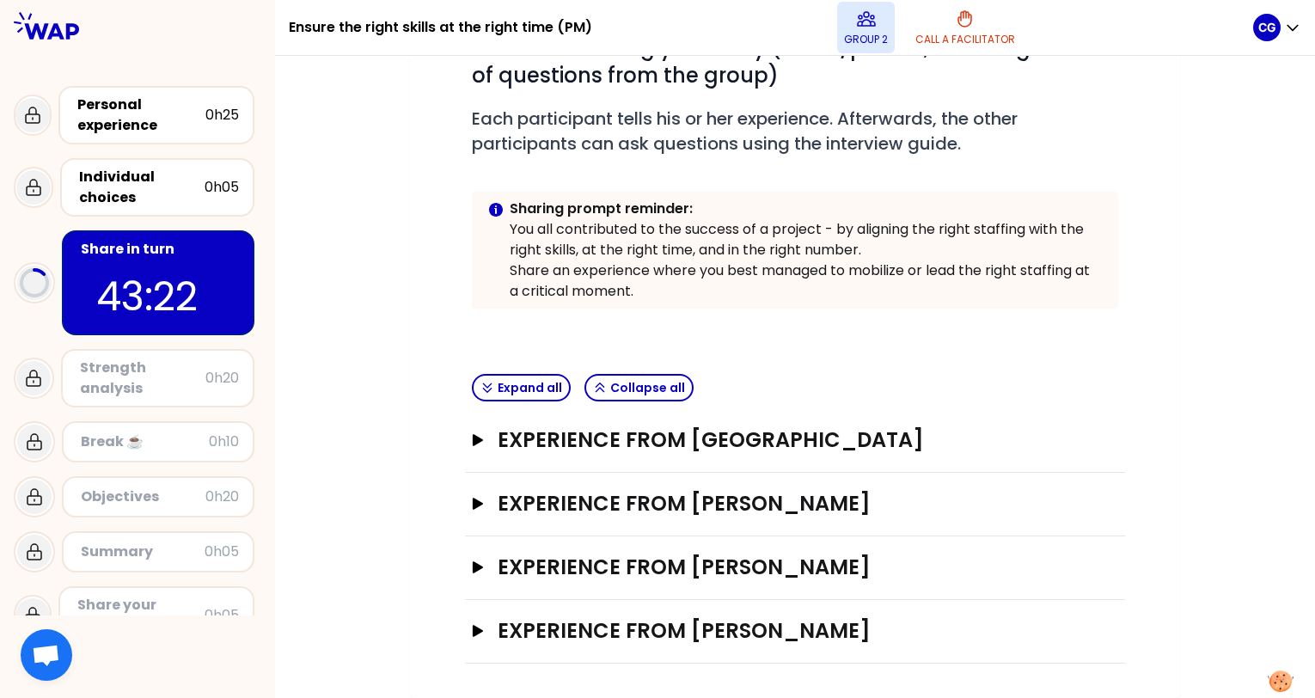
click at [873, 41] on p "Group 2" at bounding box center [866, 40] width 44 height 14
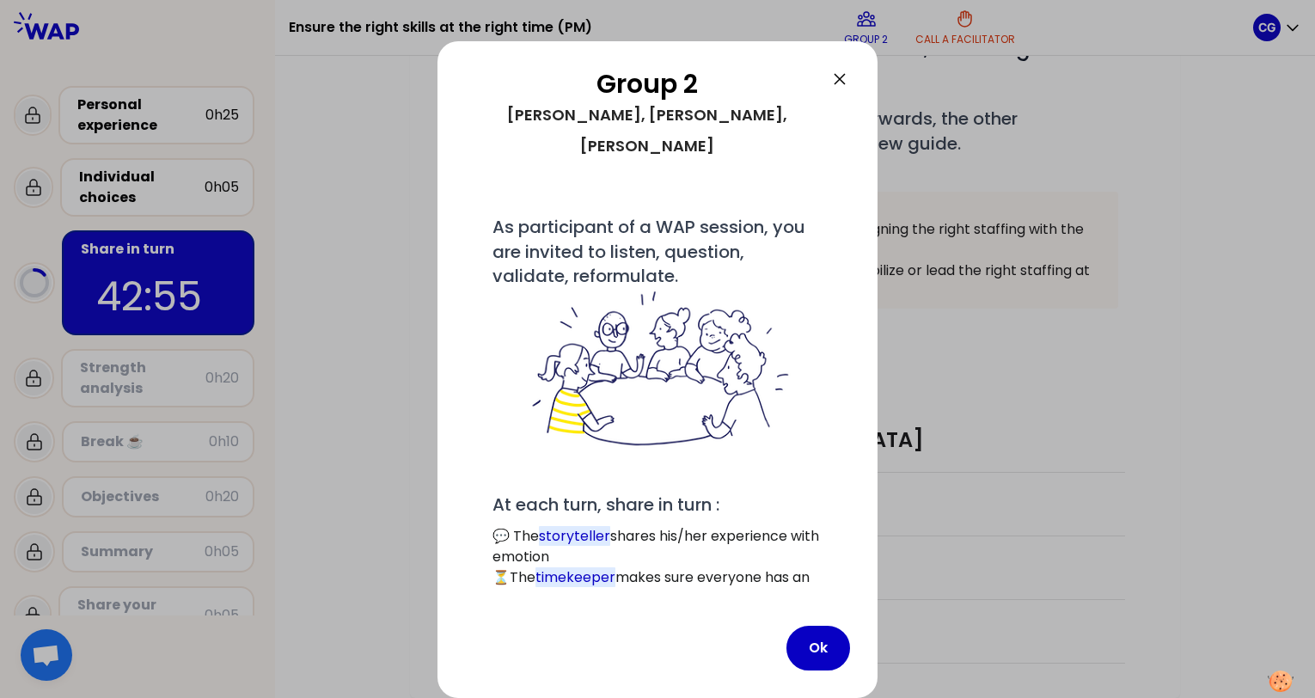
click at [830, 77] on icon at bounding box center [840, 79] width 21 height 21
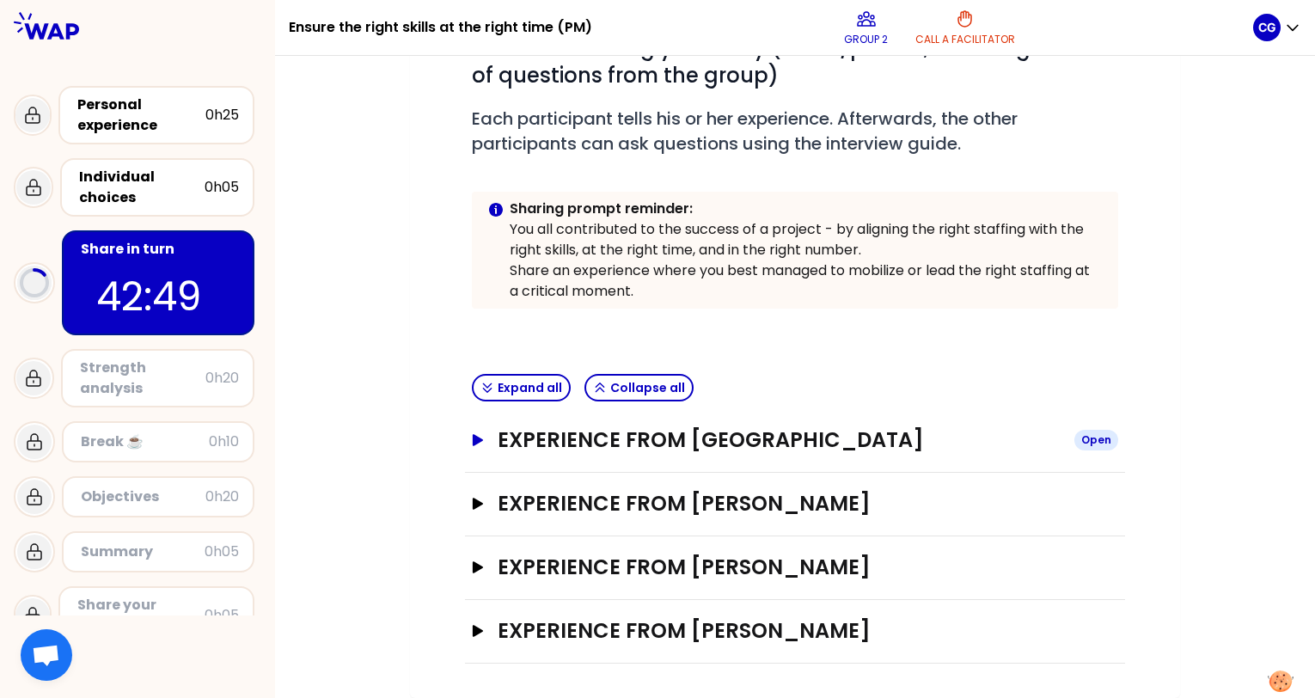
click at [481, 438] on icon "button" at bounding box center [478, 440] width 14 height 12
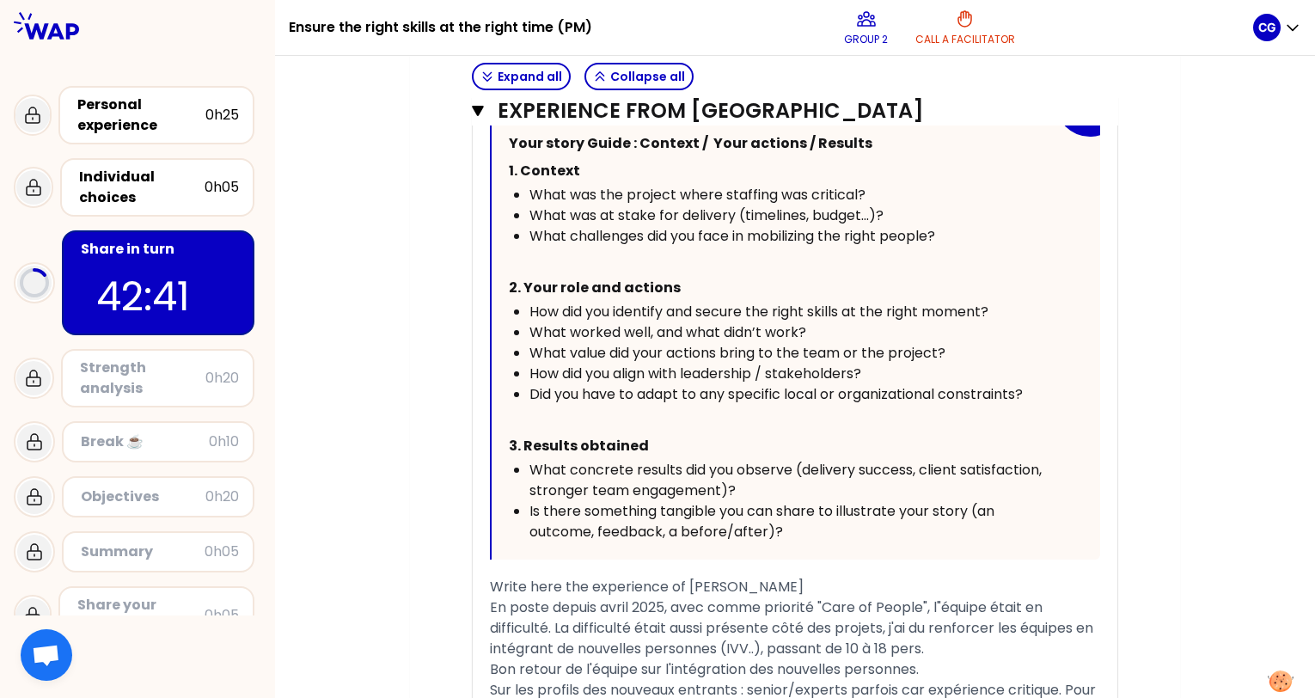
scroll to position [944, 0]
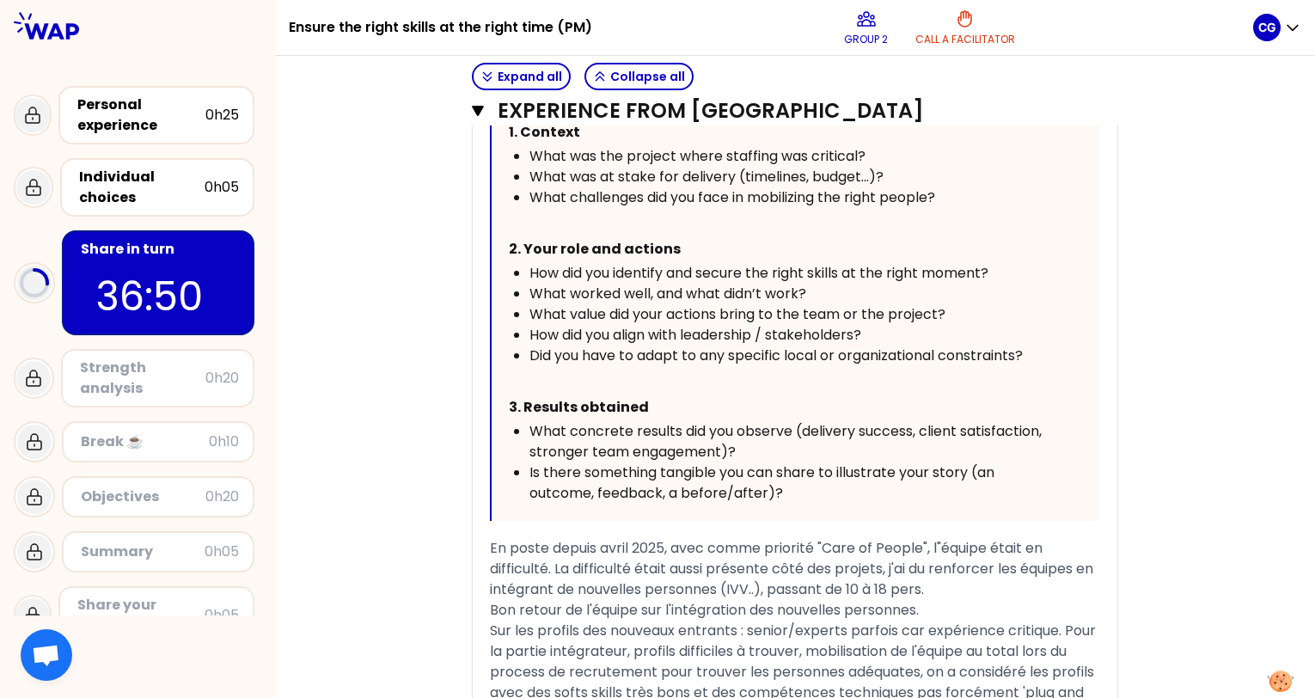
drag, startPoint x: 477, startPoint y: 109, endPoint x: 478, endPoint y: 118, distance: 8.6
click at [477, 109] on icon "button" at bounding box center [478, 111] width 12 height 10
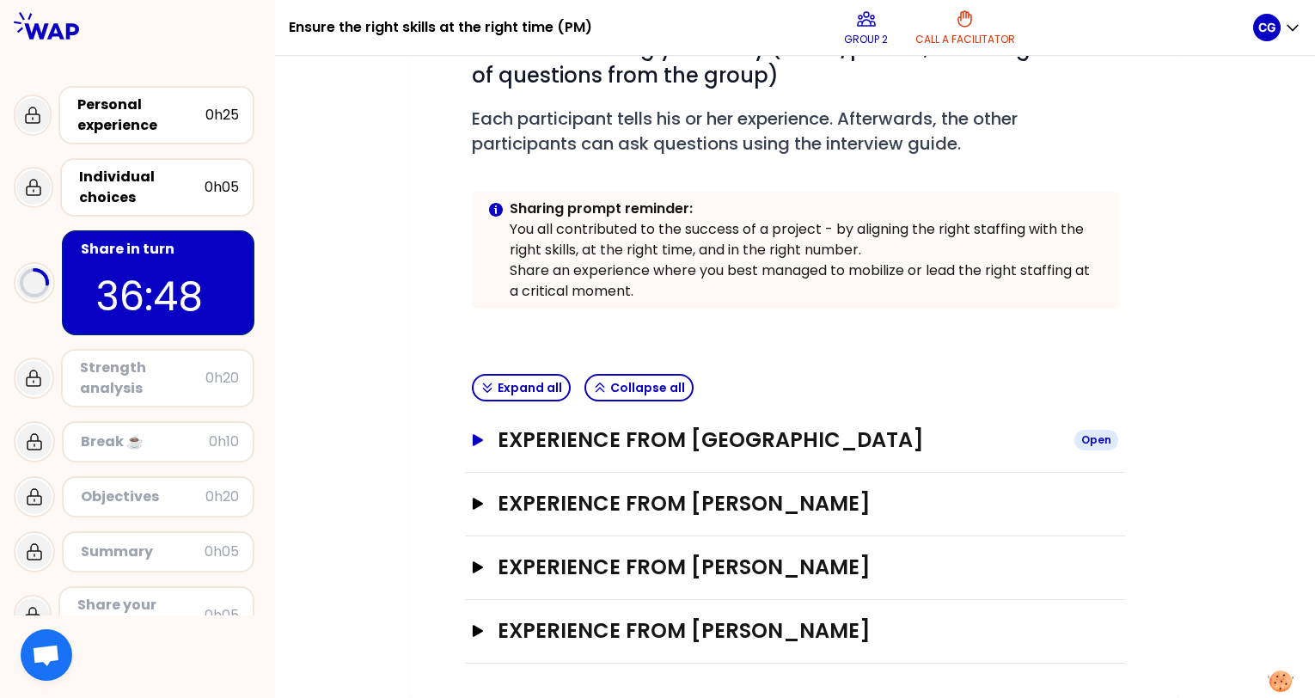
click at [475, 447] on button "Experience from [PERSON_NAME] Open" at bounding box center [795, 440] width 647 height 28
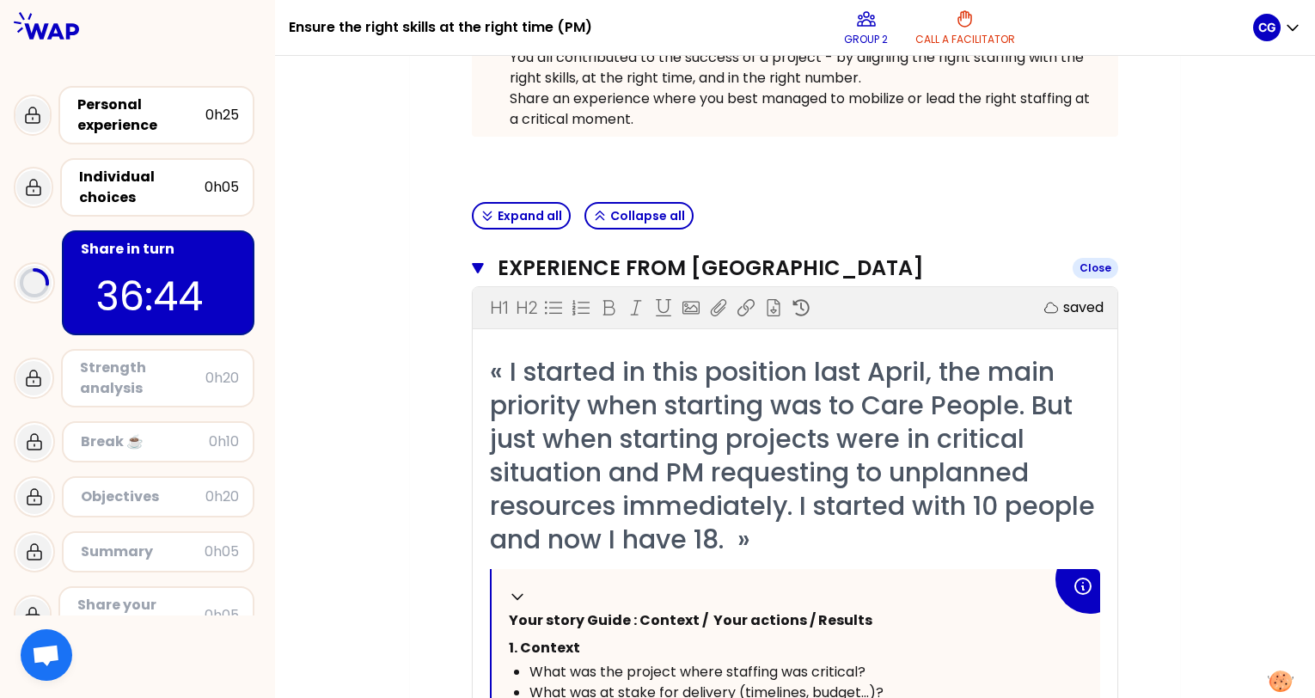
click at [478, 269] on icon "button" at bounding box center [478, 268] width 12 height 10
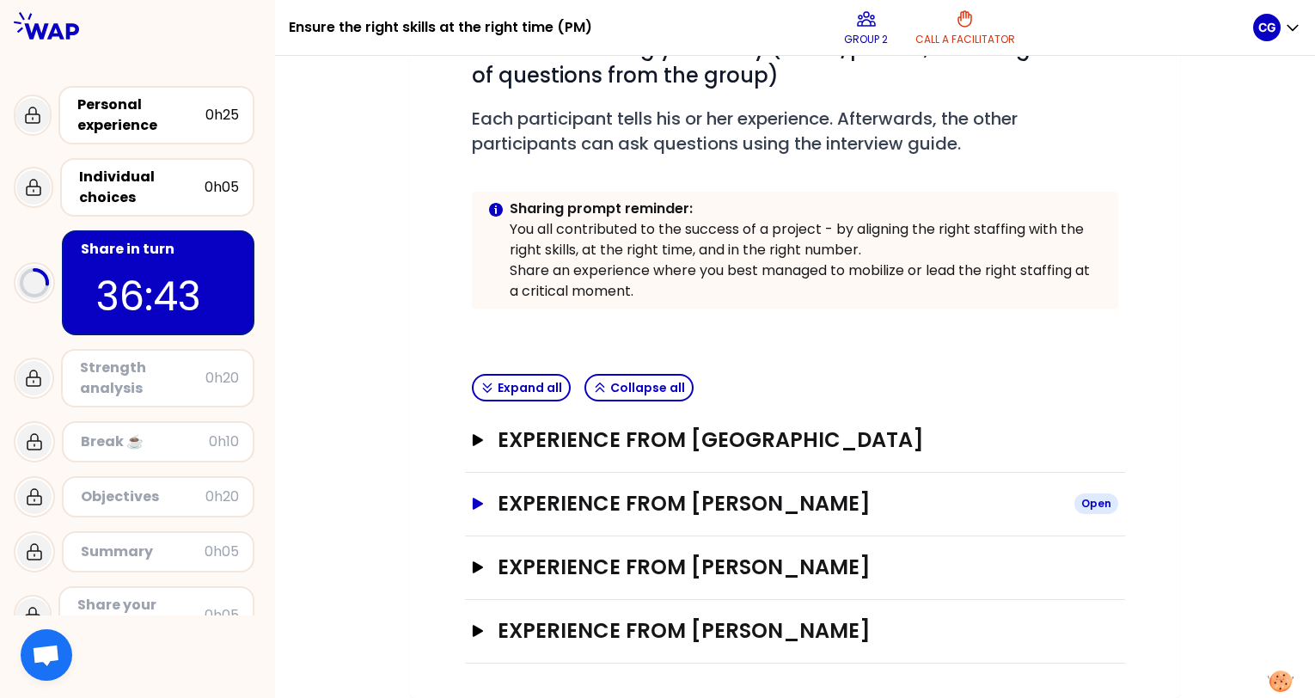
click at [477, 502] on icon "button" at bounding box center [478, 504] width 10 height 12
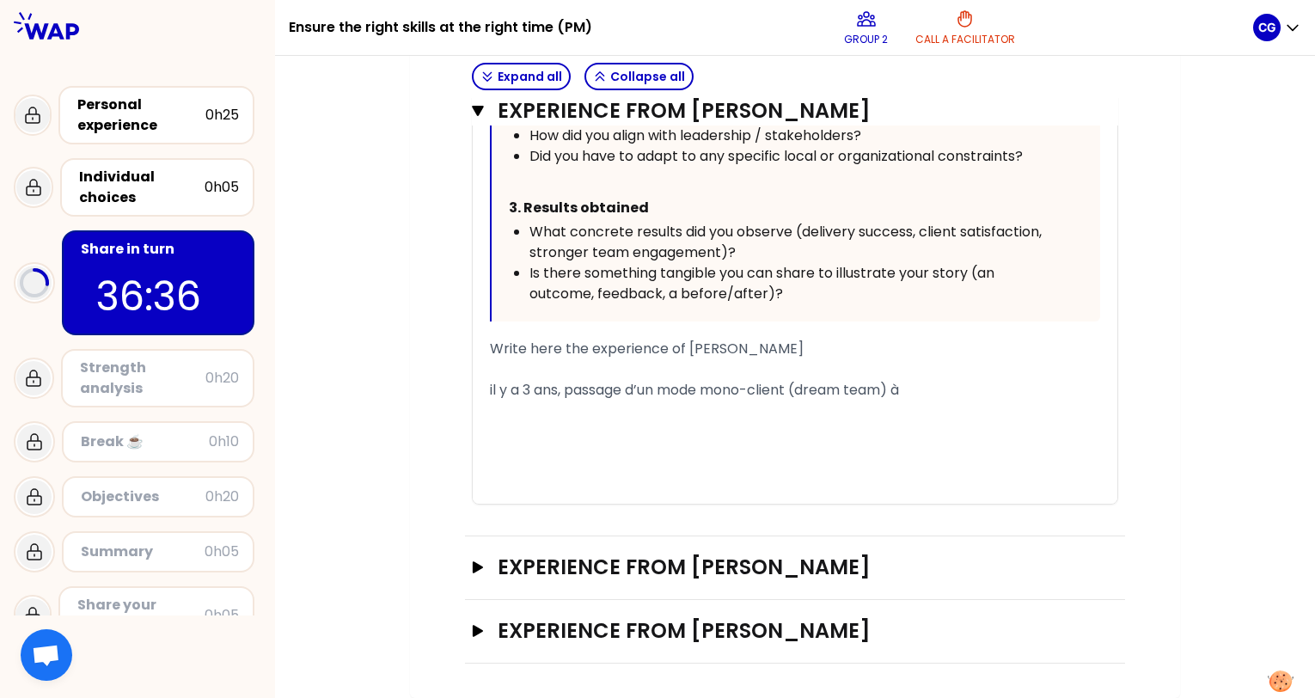
scroll to position [1241, 0]
click at [481, 626] on icon "button" at bounding box center [478, 631] width 14 height 12
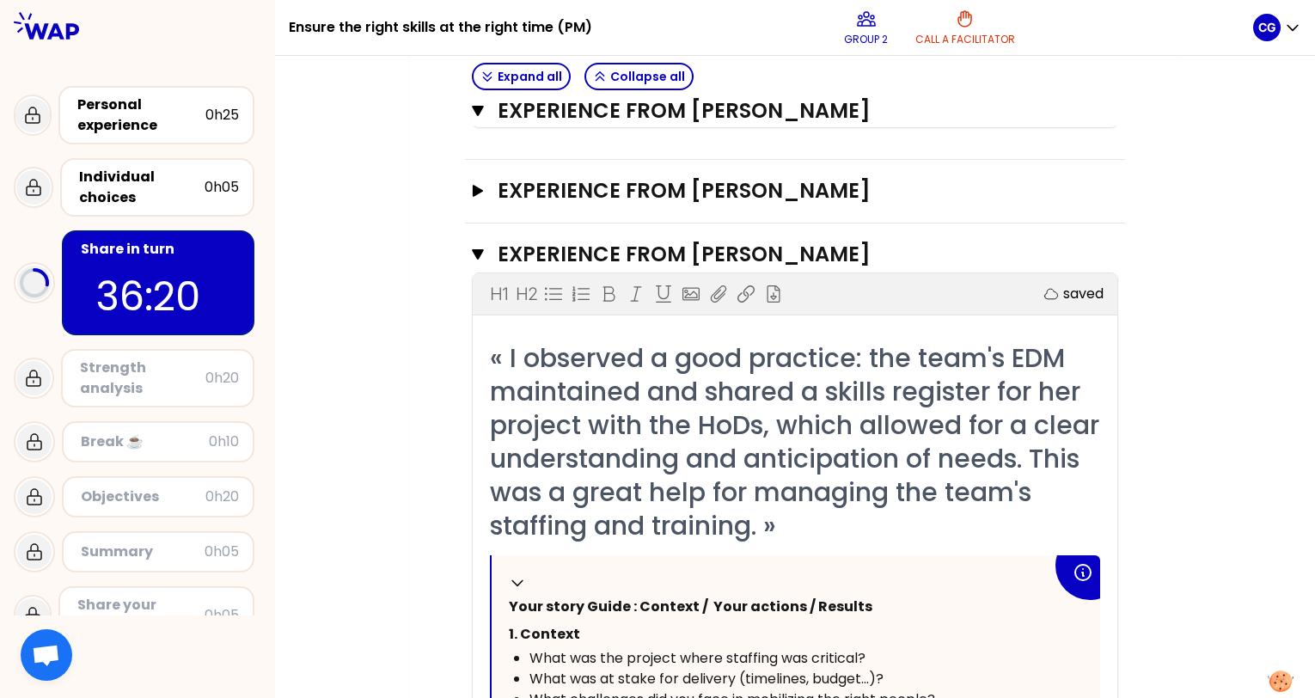
scroll to position [1584, 0]
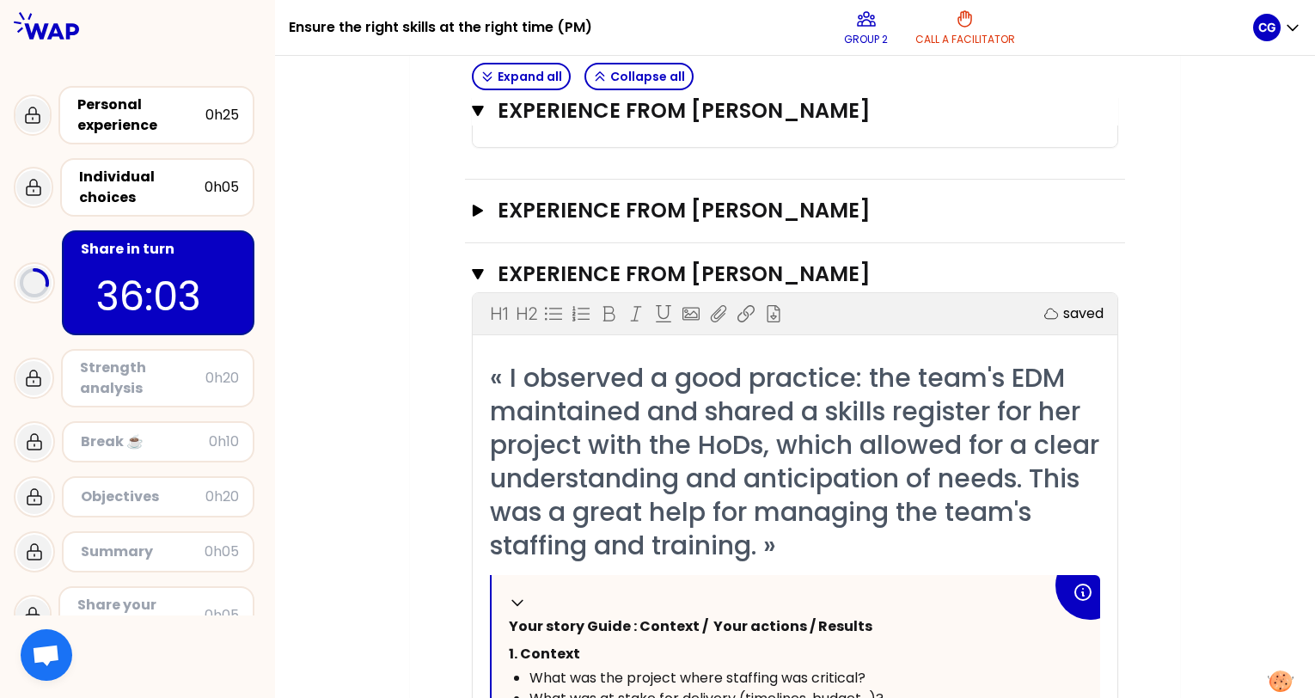
click at [475, 281] on icon "button" at bounding box center [478, 274] width 12 height 14
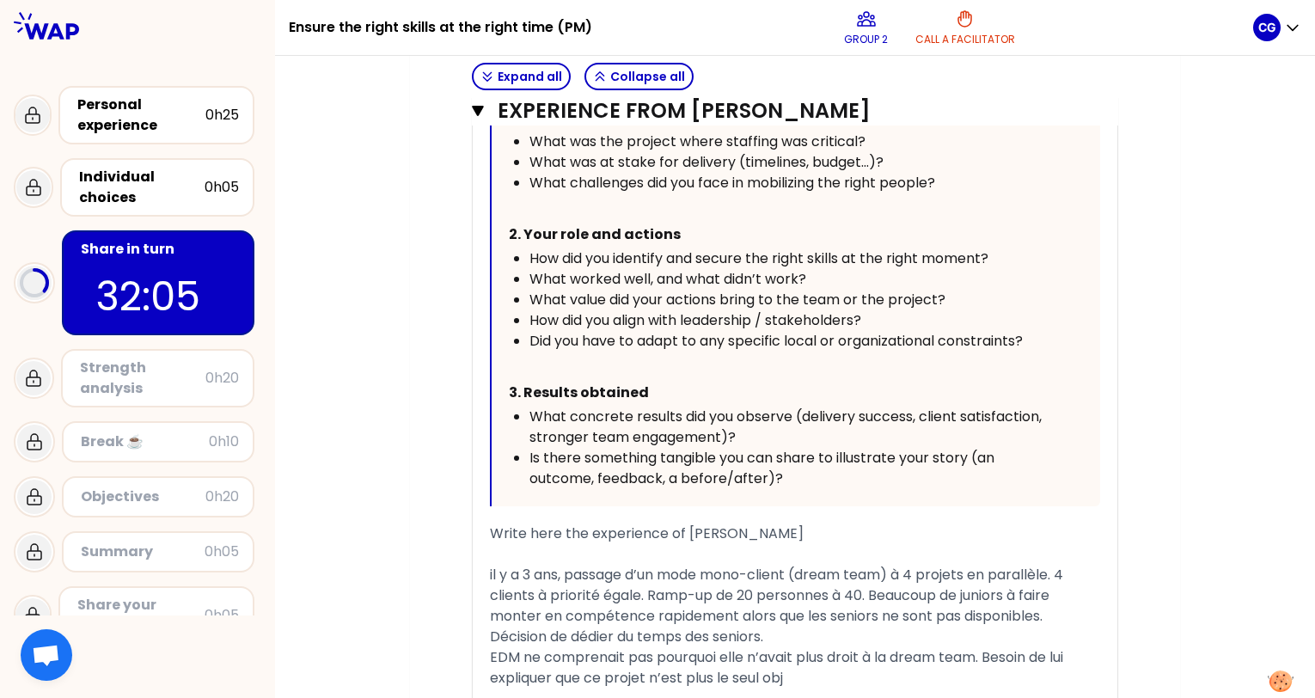
scroll to position [1020, 0]
click at [1168, 260] on div "My group number: 2 Objectives # Take turns telling your story (12min/person, in…" at bounding box center [795, 80] width 770 height 1897
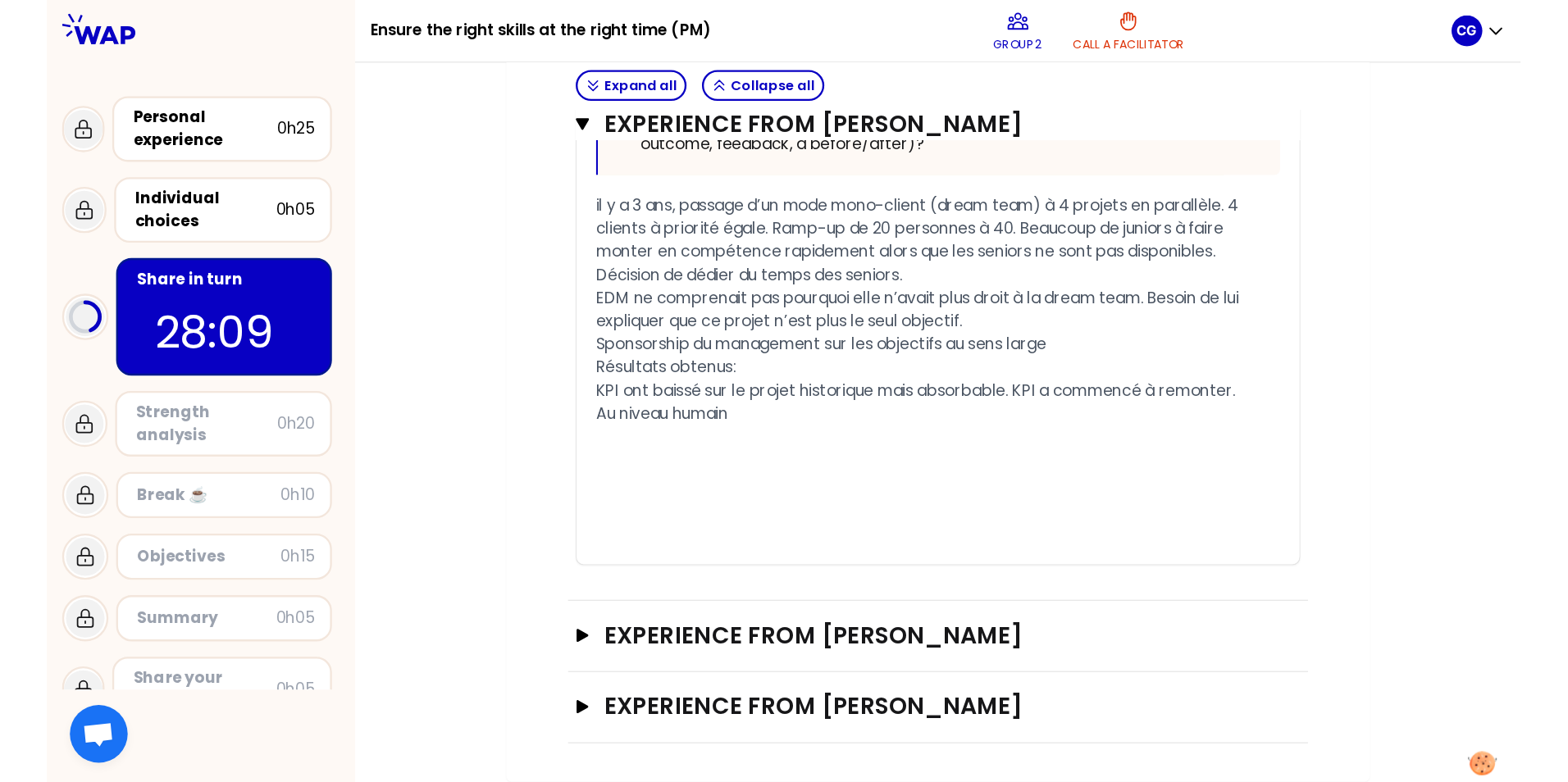
scroll to position [1224, 0]
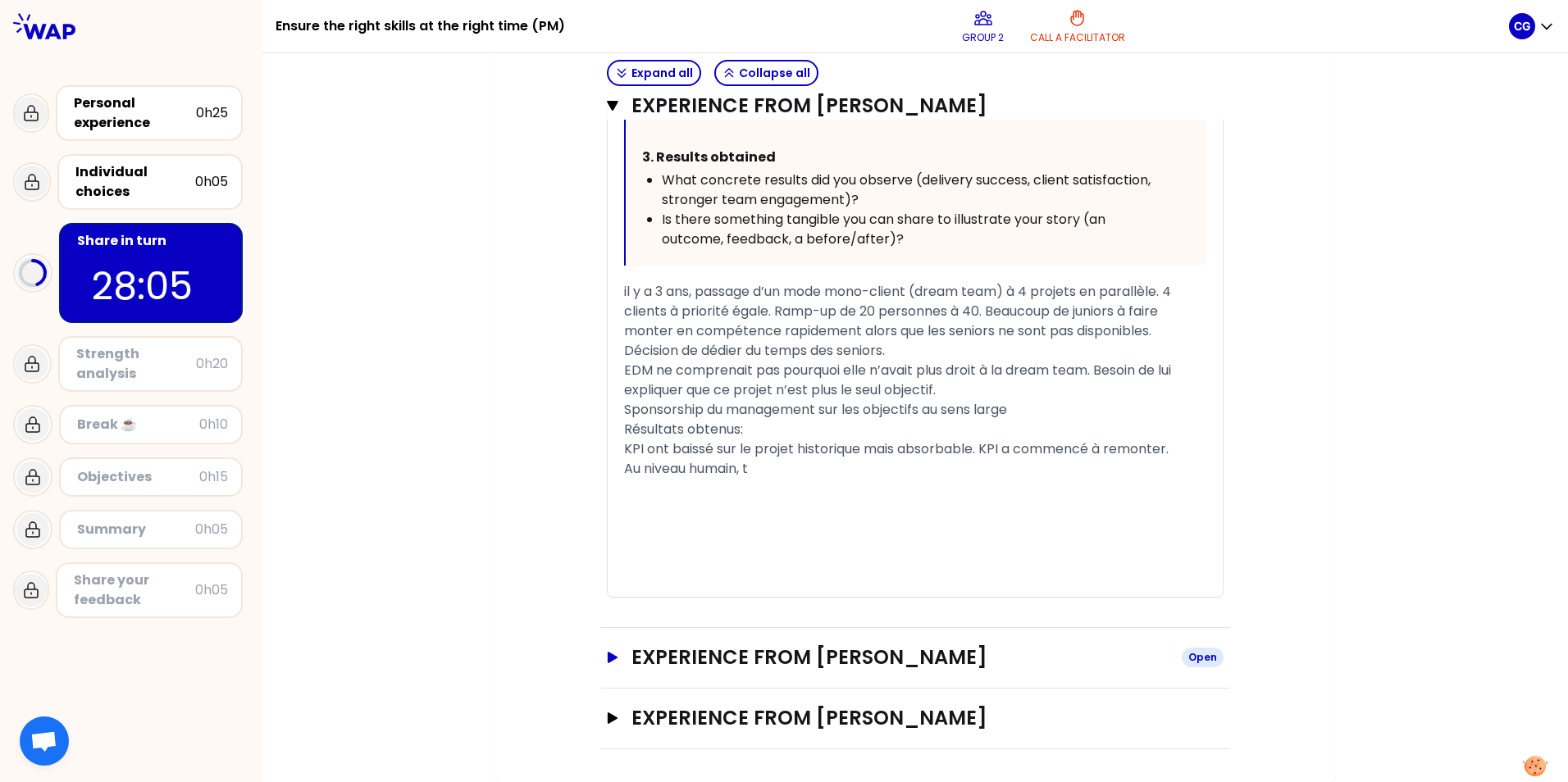
click at [606, 662] on icon "button" at bounding box center [612, 657] width 13 height 11
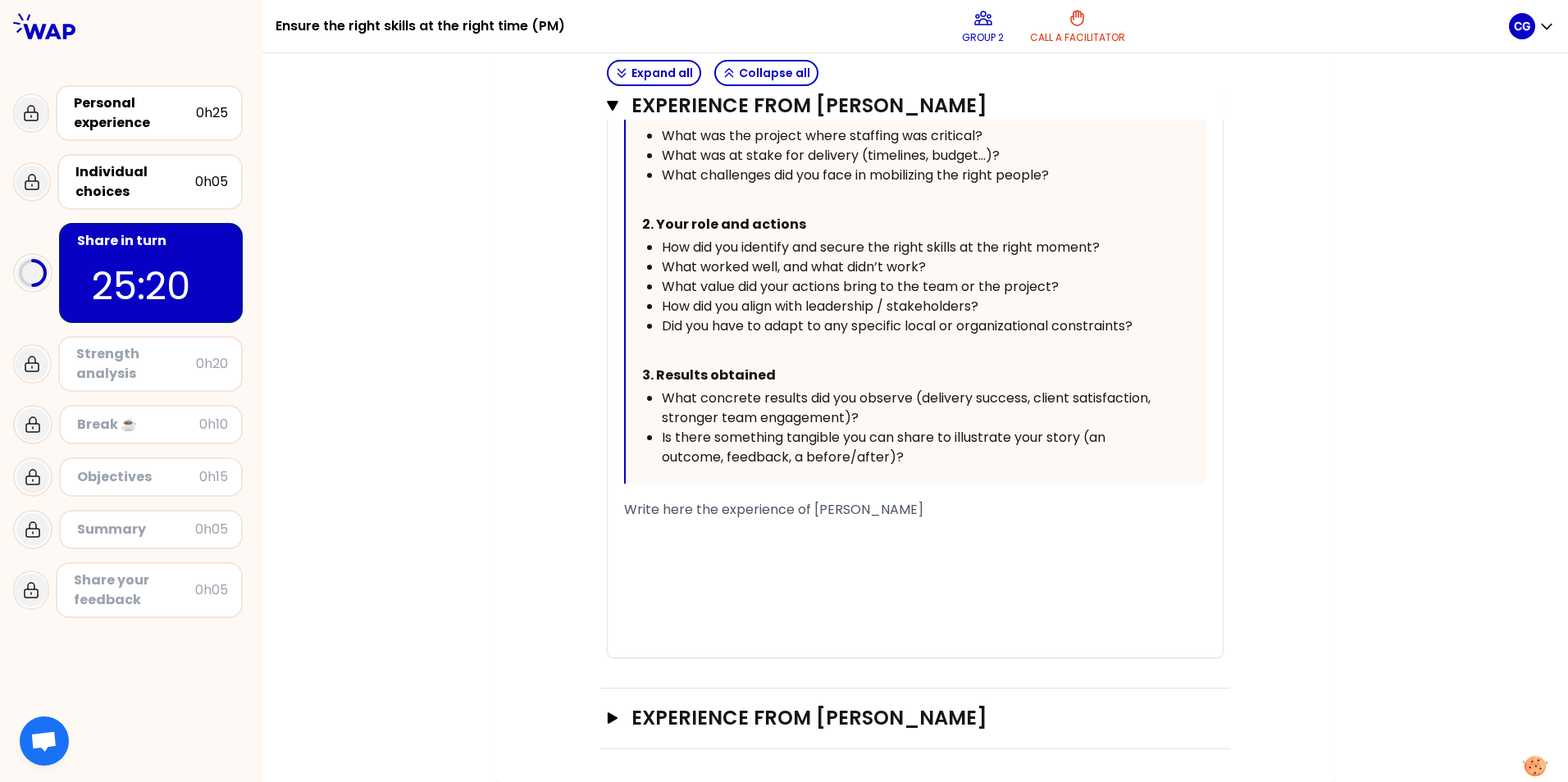
scroll to position [2087, 0]
click at [781, 539] on div "﻿" at bounding box center [915, 529] width 582 height 20
drag, startPoint x: 697, startPoint y: 532, endPoint x: 610, endPoint y: 535, distance: 87.1
click at [610, 535] on div "« In [DATE], I discovered and learned the Agile methods. At this time, it was t…" at bounding box center [915, 293] width 615 height 728
click at [1096, 521] on div "L'an dernier, en tant que directed des EDM. Une vingtaine de projet." at bounding box center [915, 529] width 582 height 20
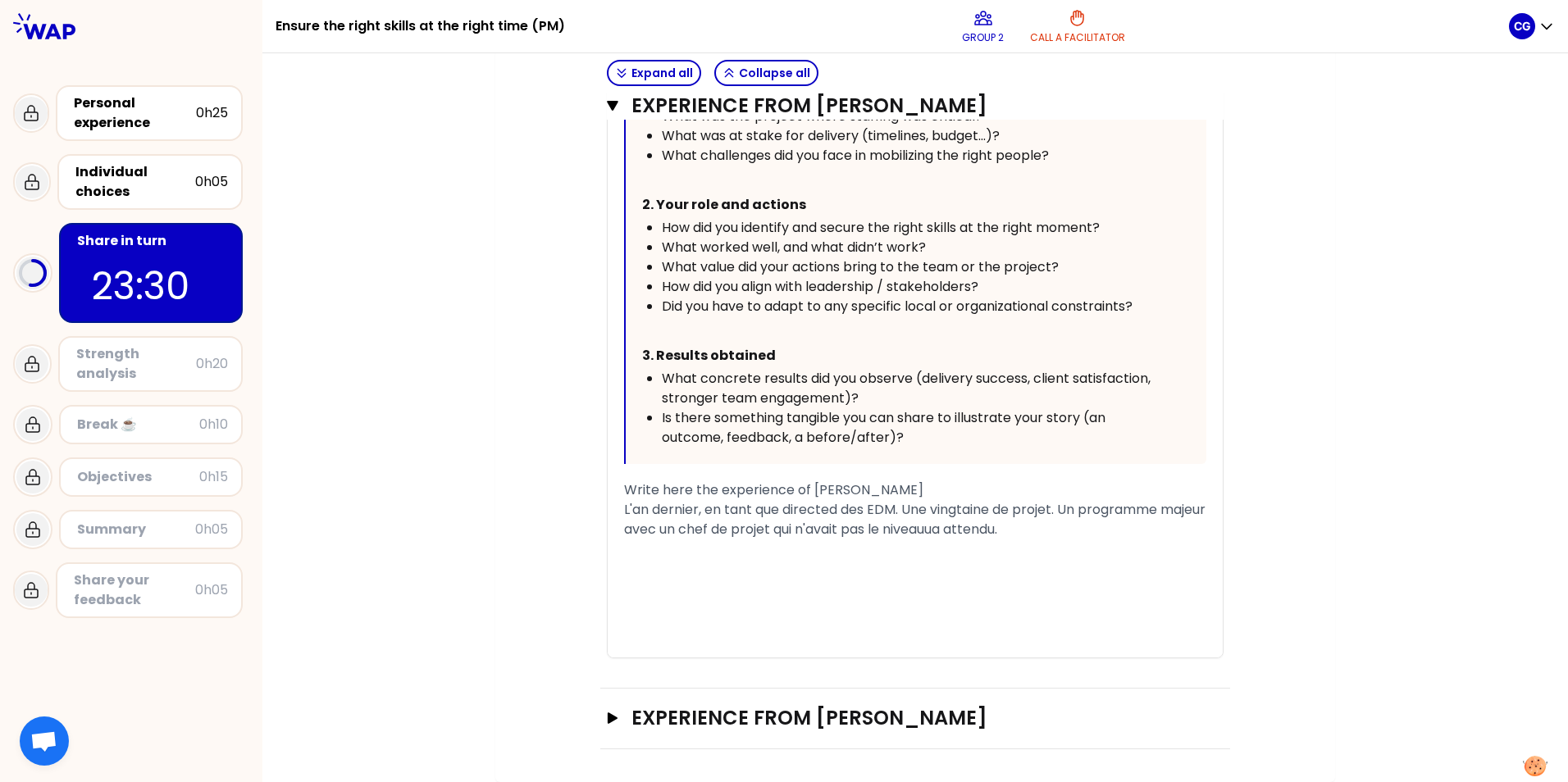
click at [990, 539] on span "L'an dernier, en tant que directed des EDM. Une vingtaine de projet. Un program…" at bounding box center [916, 519] width 585 height 38
click at [1090, 540] on div "L'an dernier, en tant que directed des EDM. Une vingtaine de projet. Un program…" at bounding box center [915, 519] width 582 height 39
click at [1047, 525] on span "L'an dernier, en tant que directed des EDM. Une vingtaine de projet. Un program…" at bounding box center [916, 519] width 585 height 38
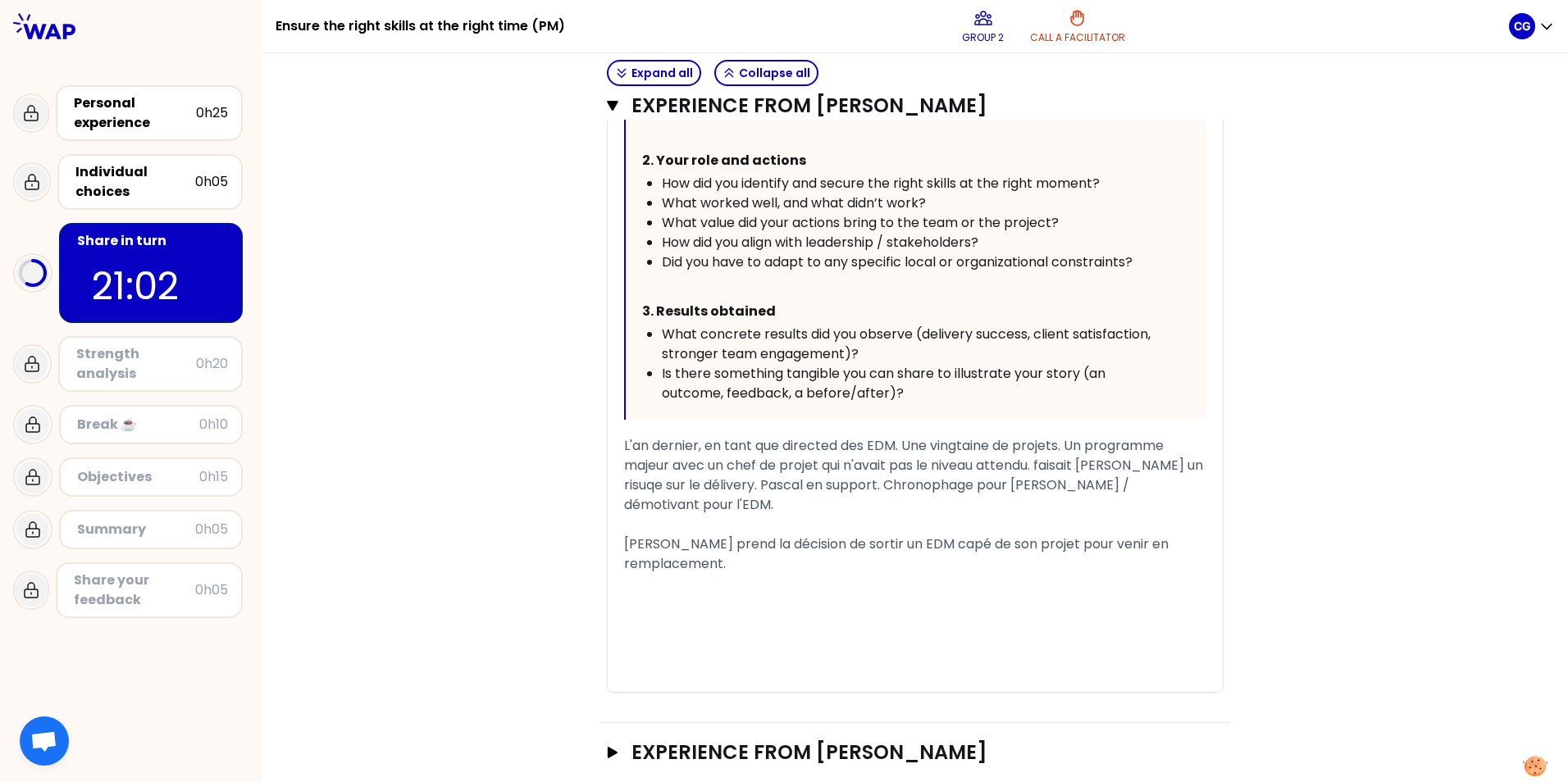
click at [1044, 514] on span "L'an dernier, en tant que directed des EDM. Une vingtaine de projets. Un progra…" at bounding box center [915, 475] width 582 height 78
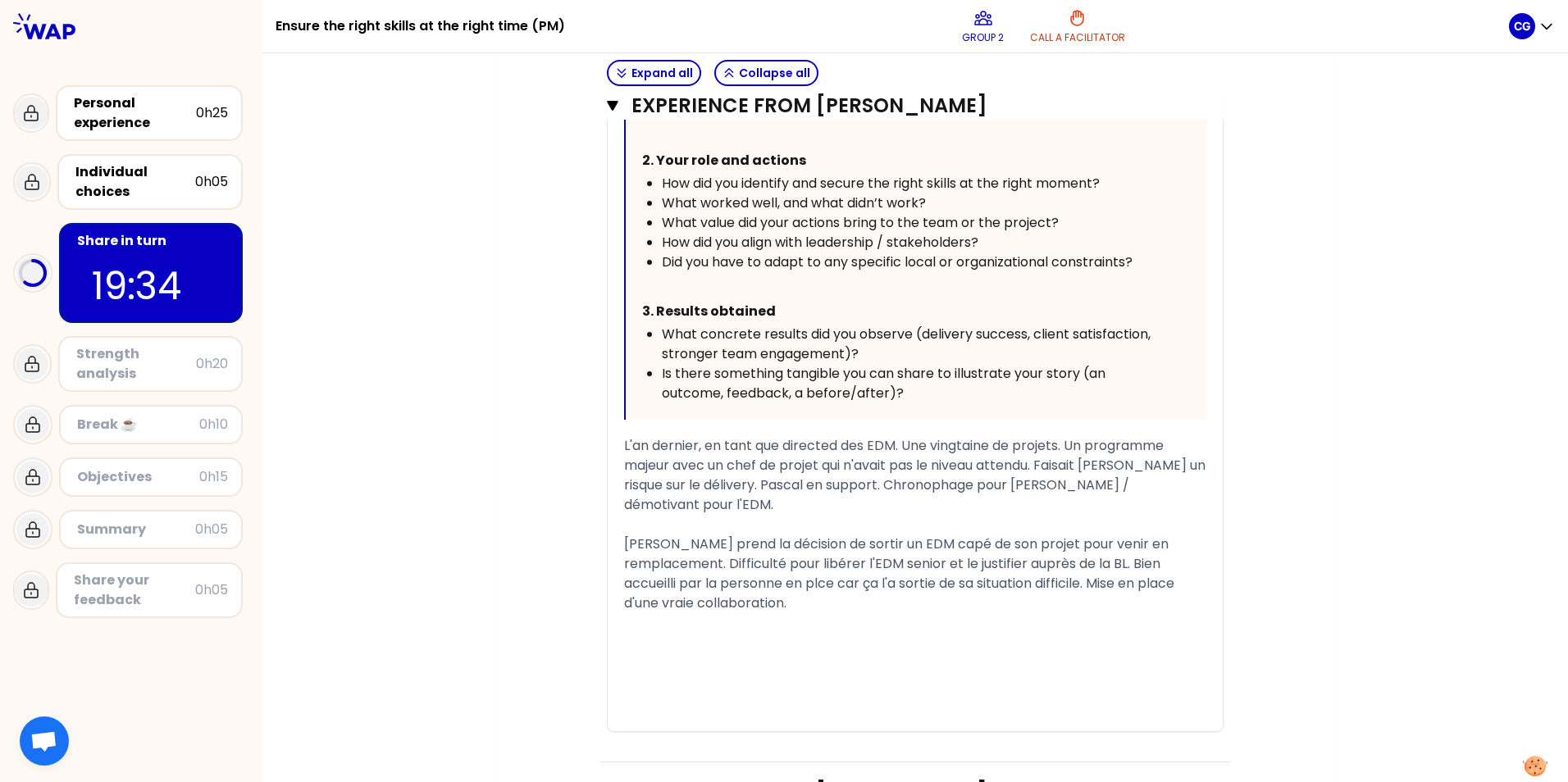
click at [691, 612] on span "[PERSON_NAME] prend la décision de sortir un EDM capé de son projet pour venir …" at bounding box center [900, 574] width 553 height 78
click at [717, 612] on span "[PERSON_NAME] prend la décision de sortir un EDM capé de son projet pour venir …" at bounding box center [910, 574] width 573 height 78
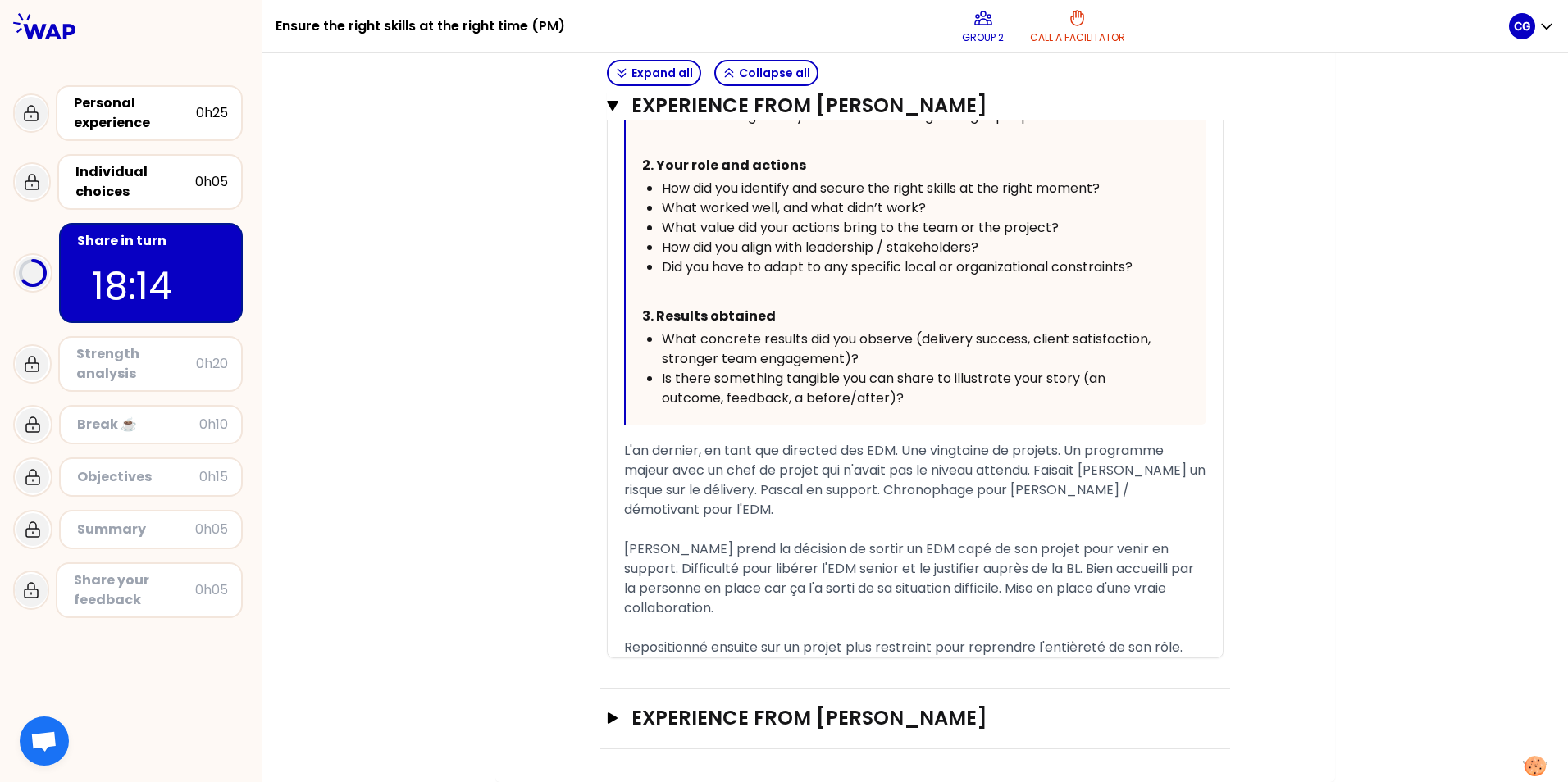
scroll to position [2126, 0]
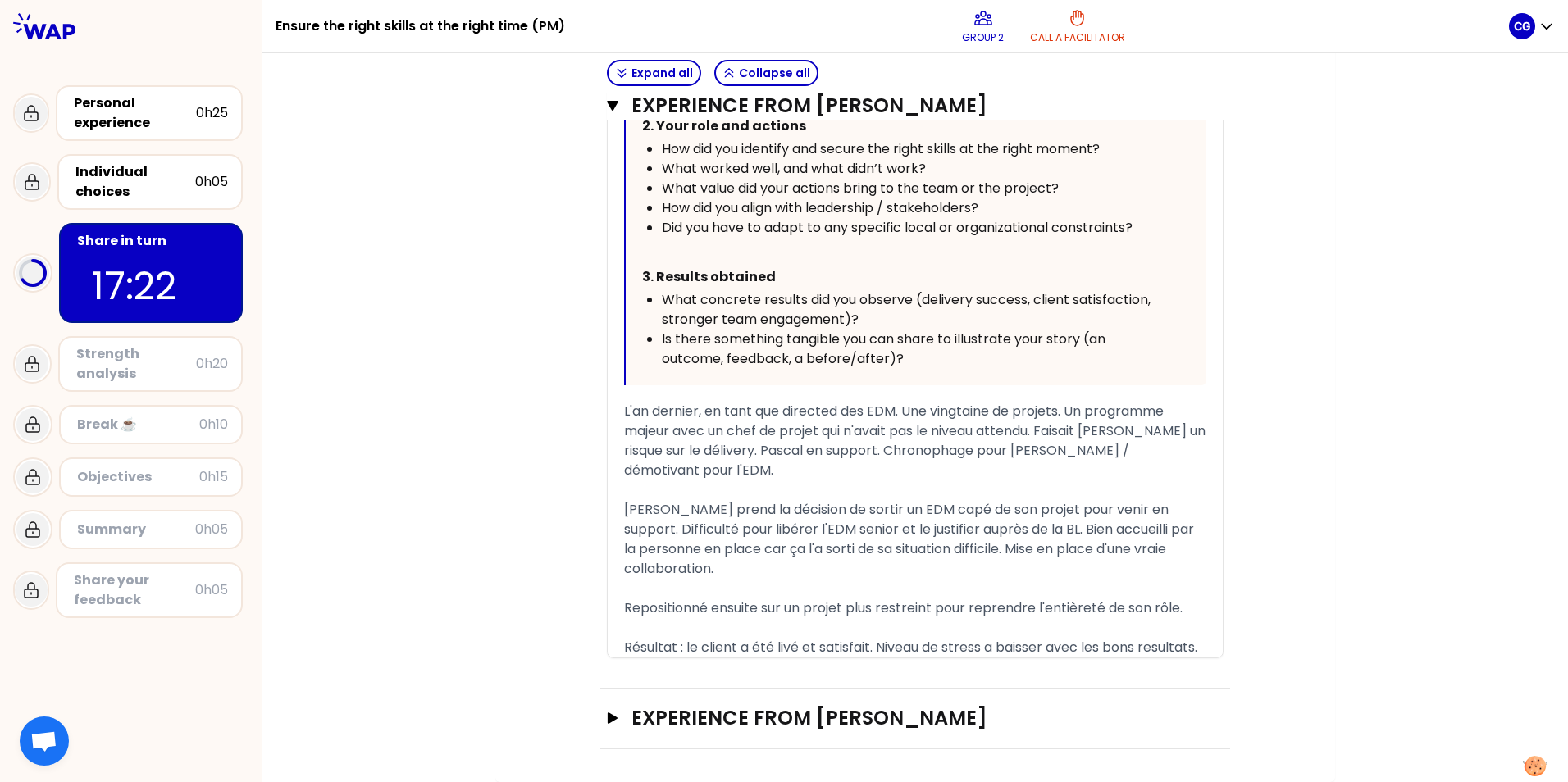
click at [1042, 657] on span "Résultat : le client a été livé et satisfait. Niveau de stress a baisser avec l…" at bounding box center [910, 648] width 573 height 19
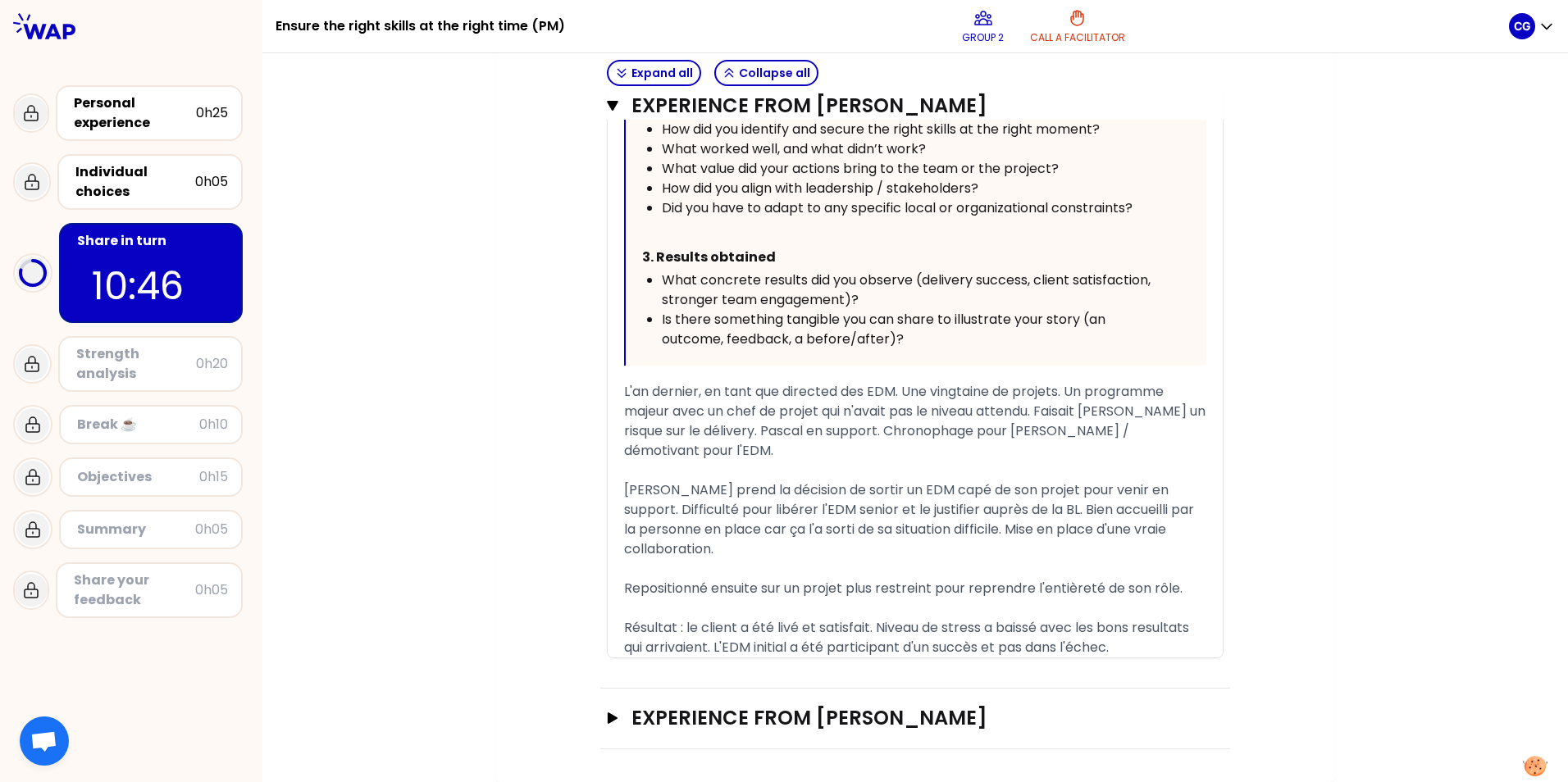
scroll to position [2185, 0]
click at [615, 710] on button "Experience from [PERSON_NAME] Open" at bounding box center [915, 718] width 617 height 27
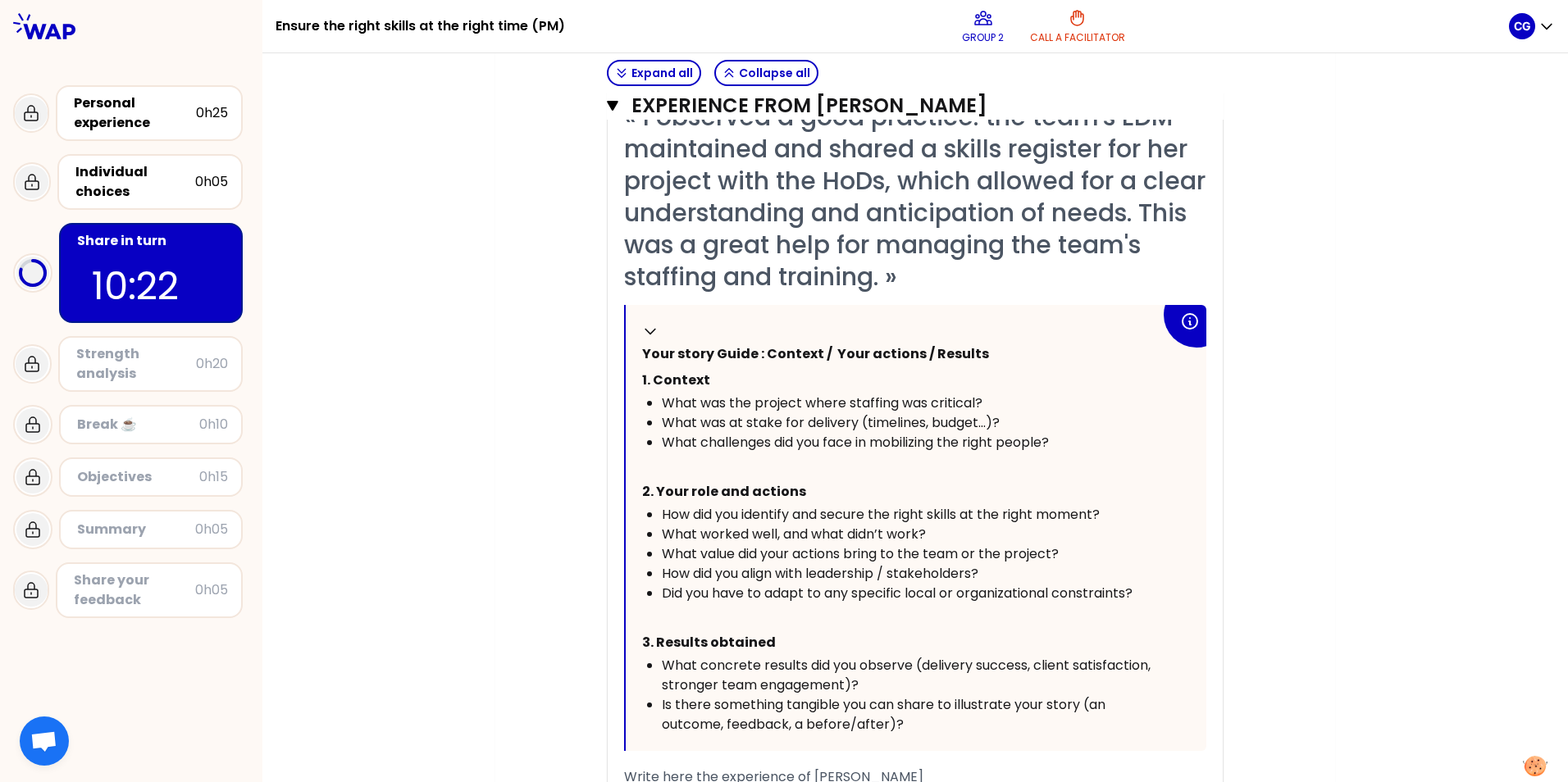
scroll to position [2923, 0]
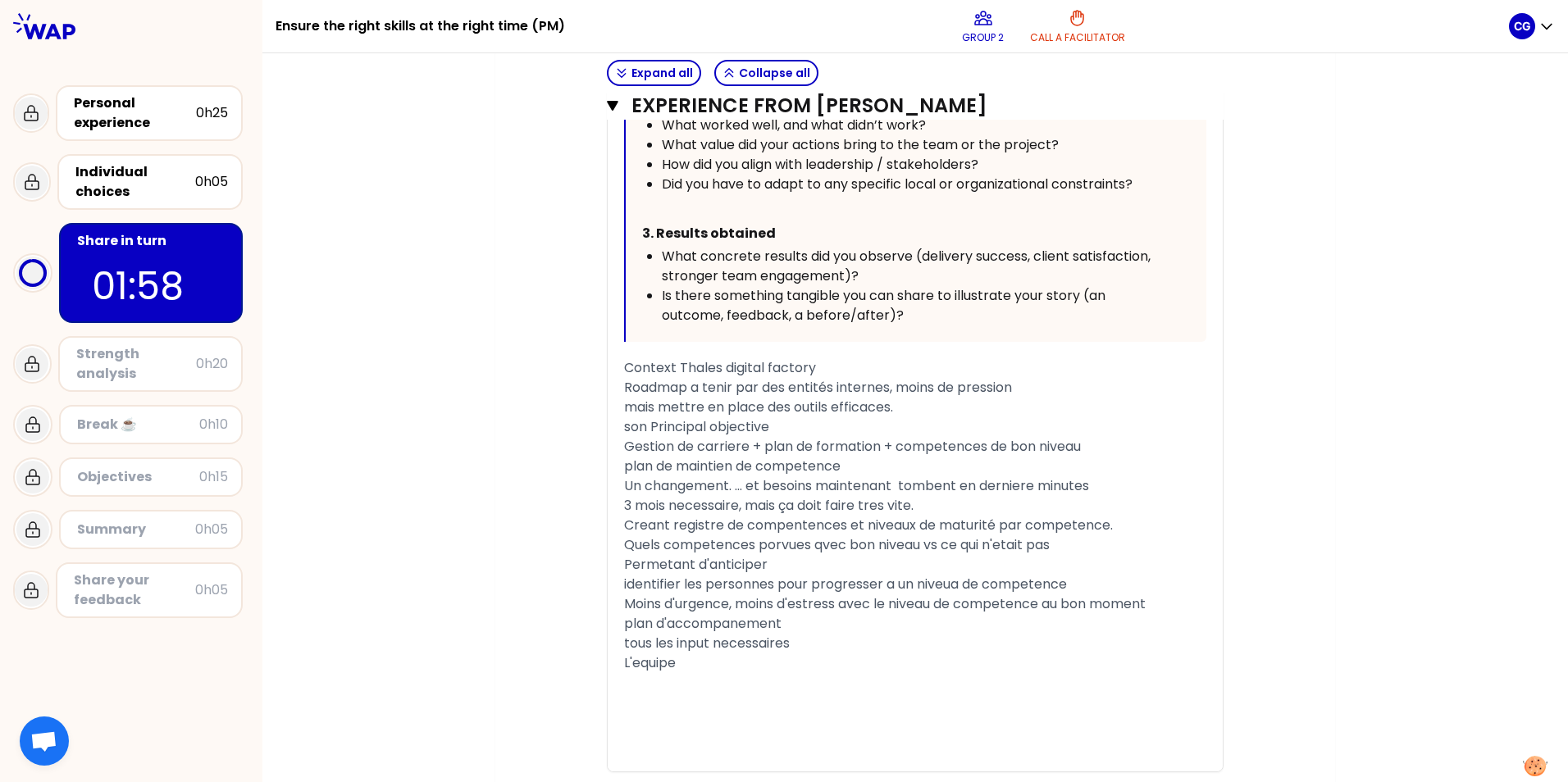
scroll to position [3251, 0]
